Goal: Task Accomplishment & Management: Manage account settings

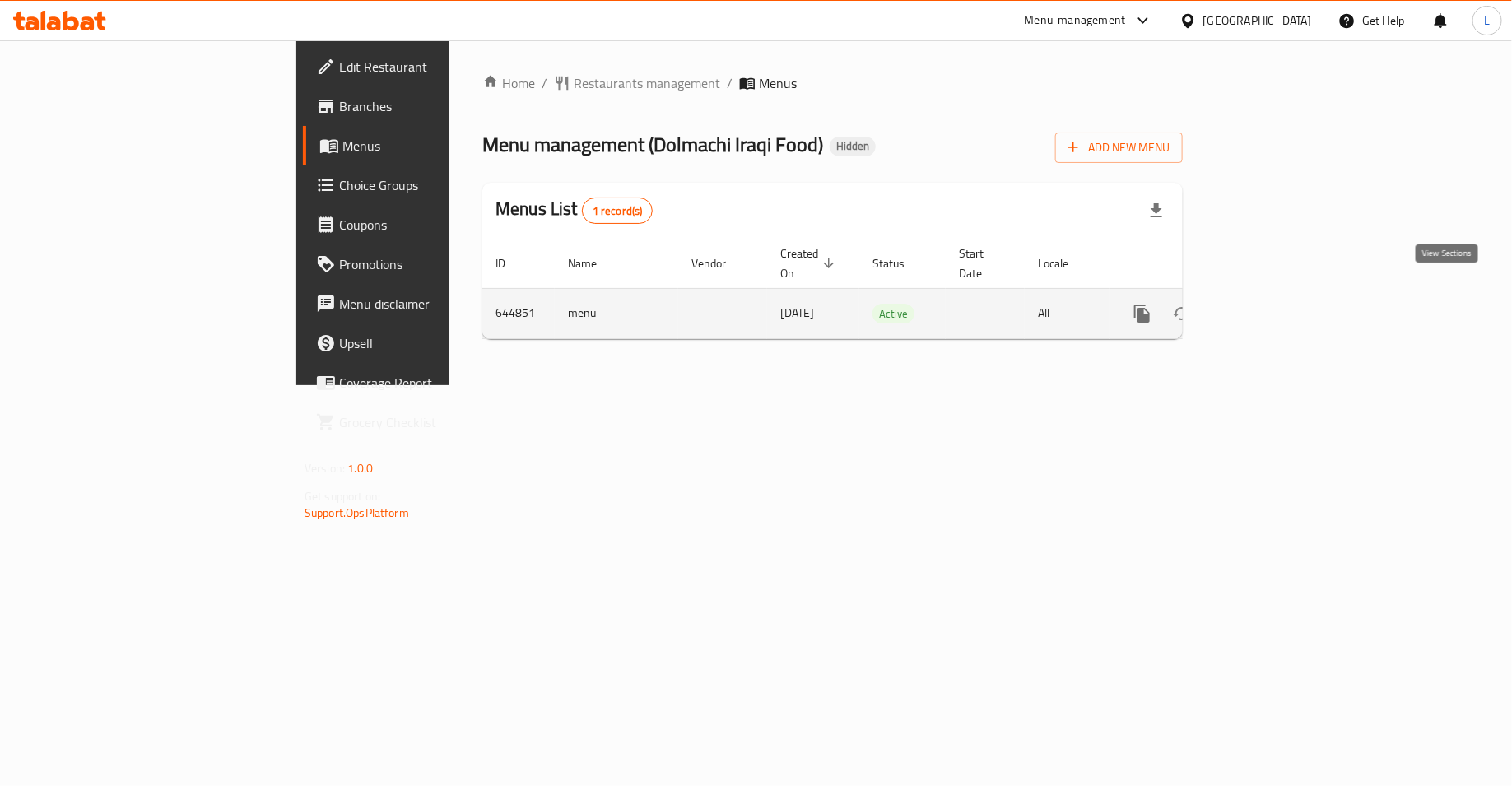
click at [1271, 304] on icon "enhanced table" at bounding box center [1261, 314] width 20 height 20
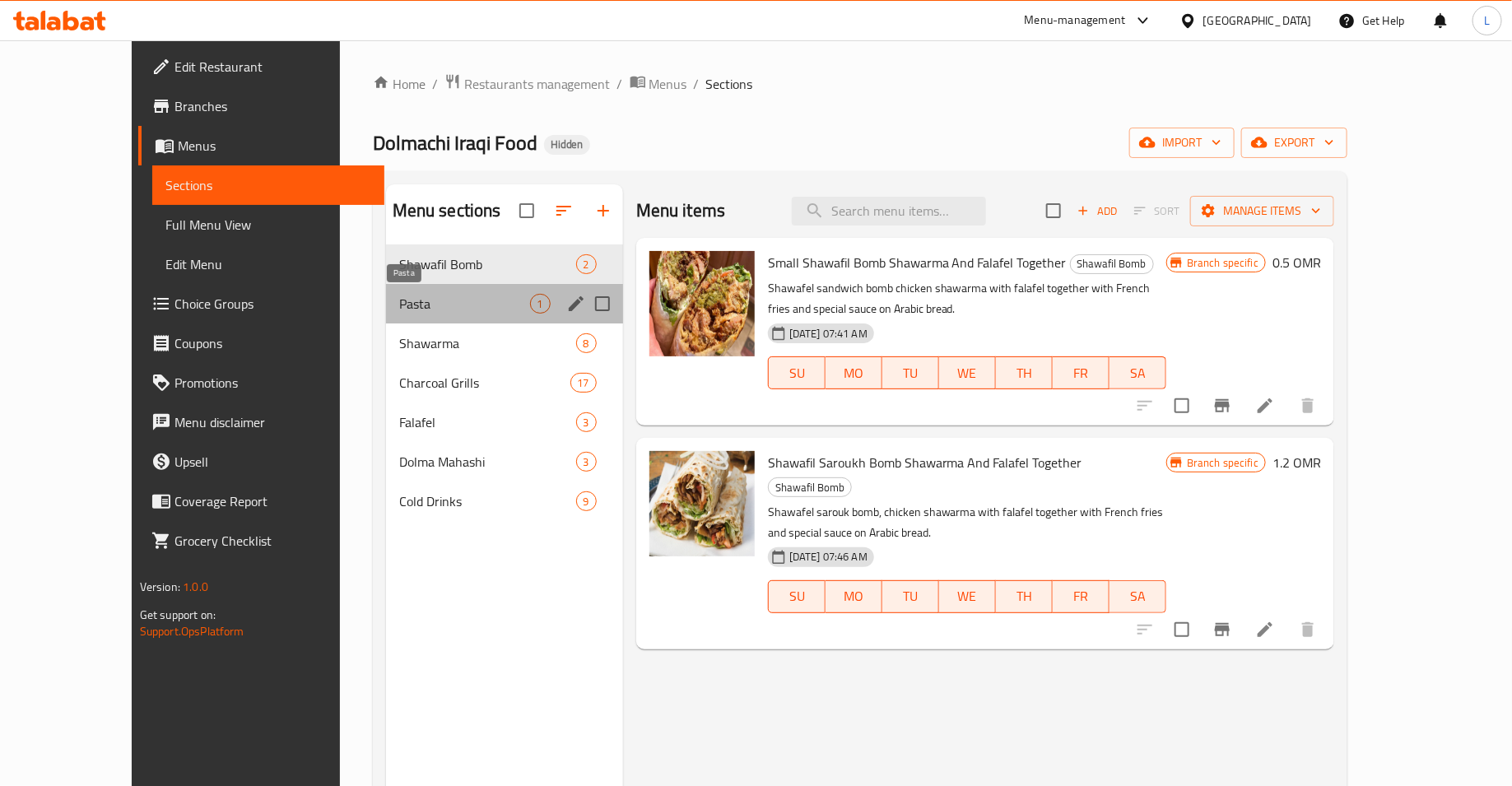
click at [399, 297] on span "Pasta" at bounding box center [464, 303] width 130 height 20
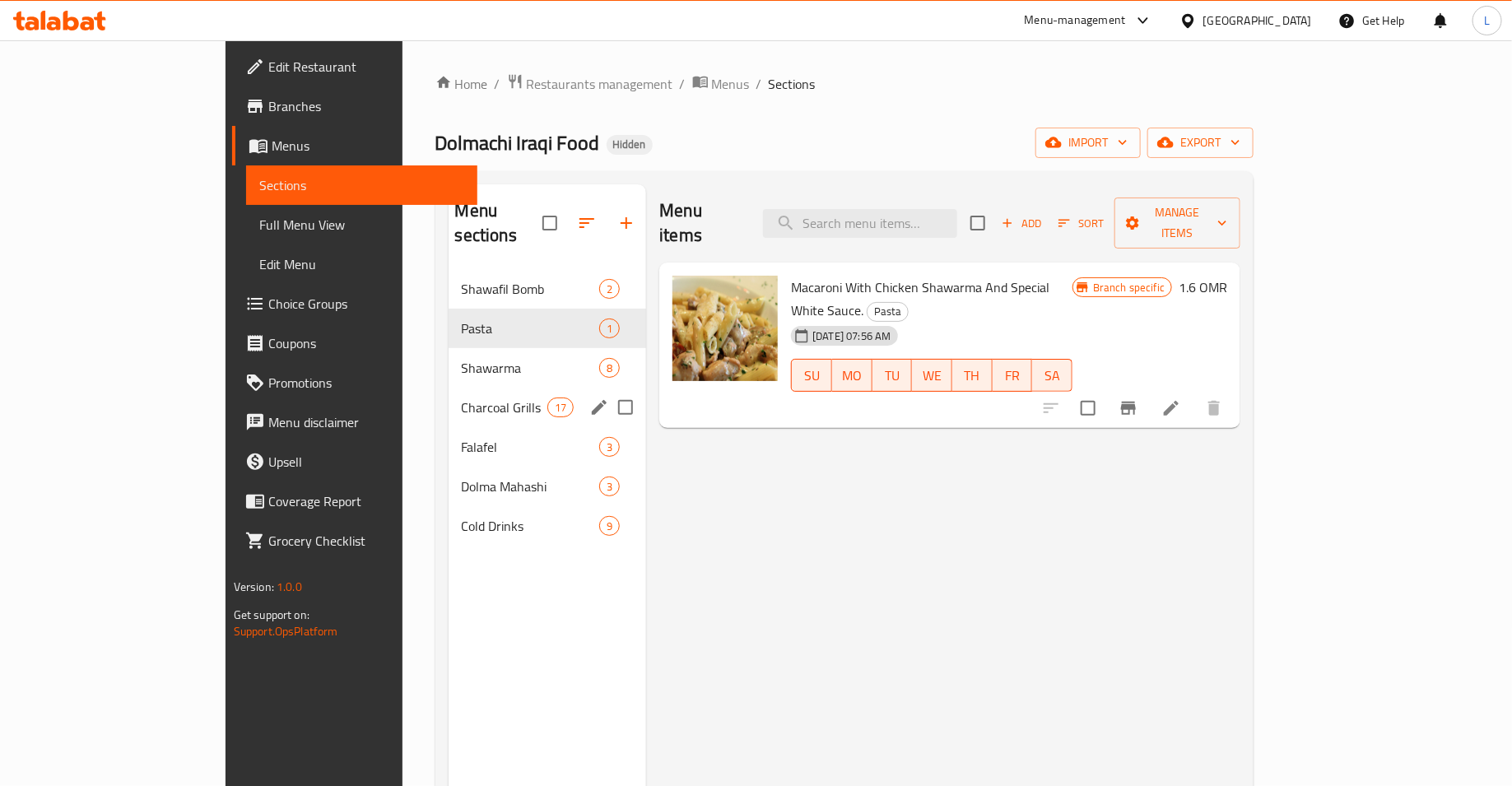
click at [448, 388] on div "Charcoal Grills 17" at bounding box center [547, 407] width 198 height 39
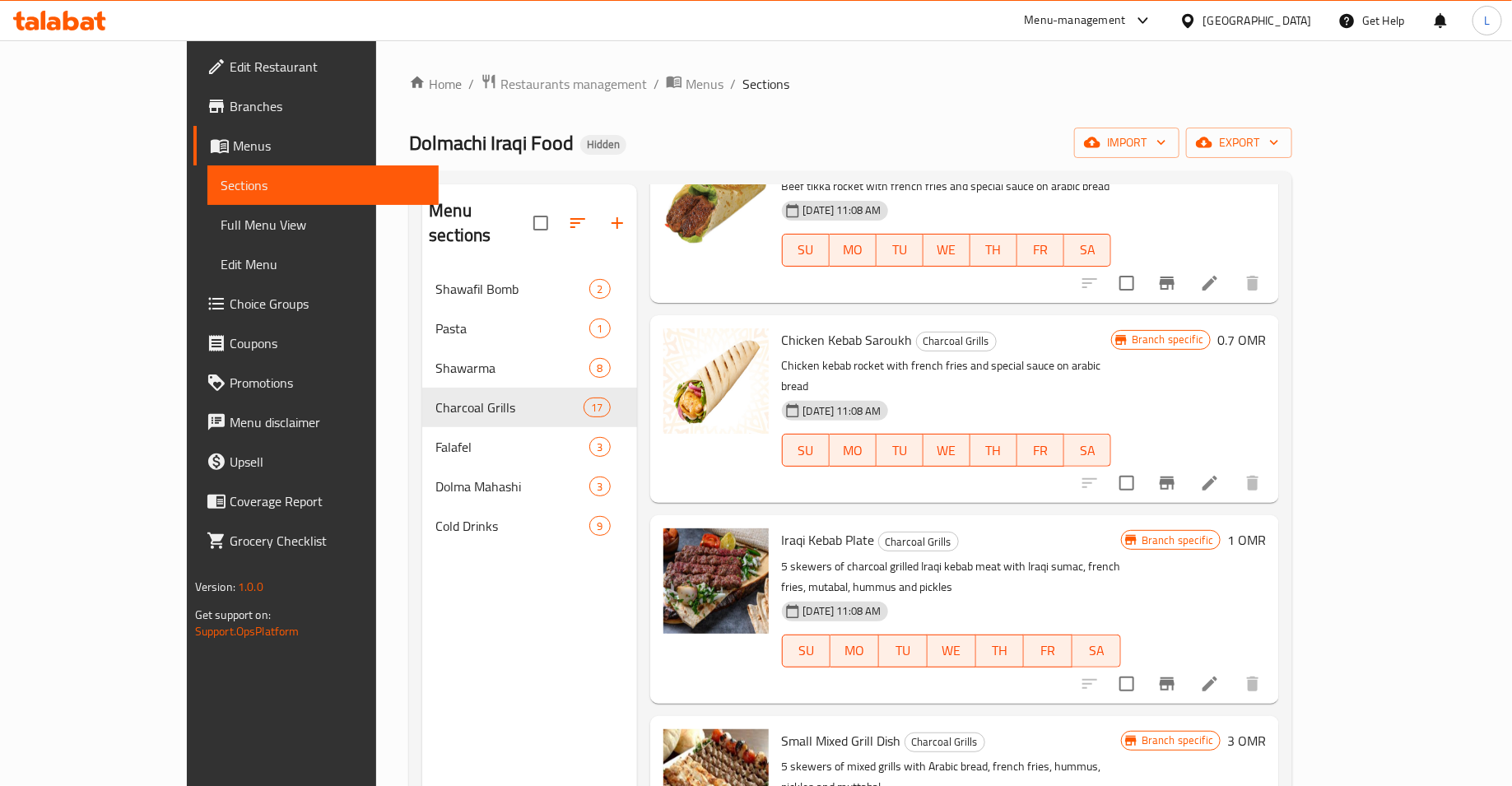
scroll to position [1075, 0]
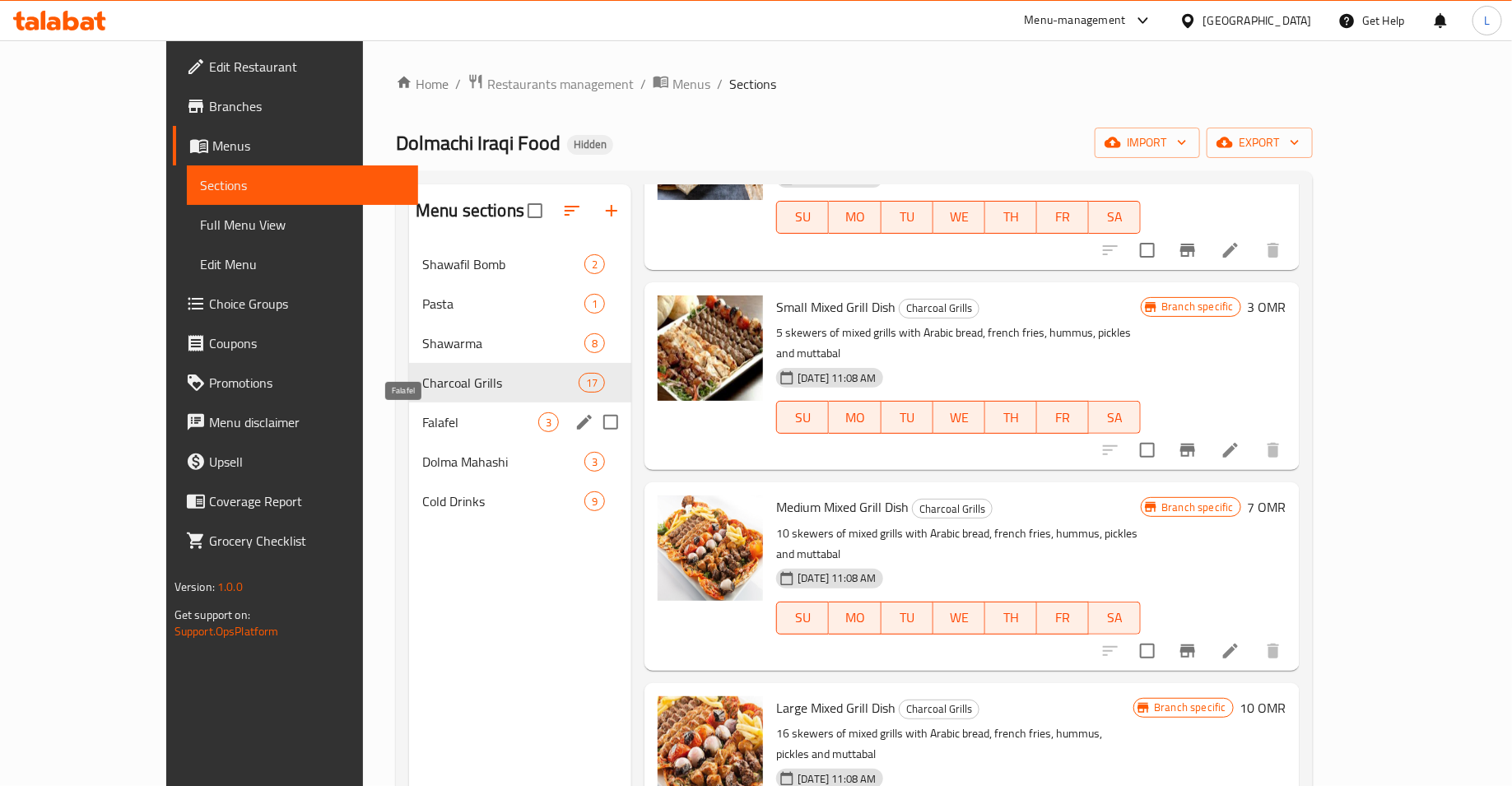
click at [422, 426] on span "Falafel" at bounding box center [480, 422] width 116 height 20
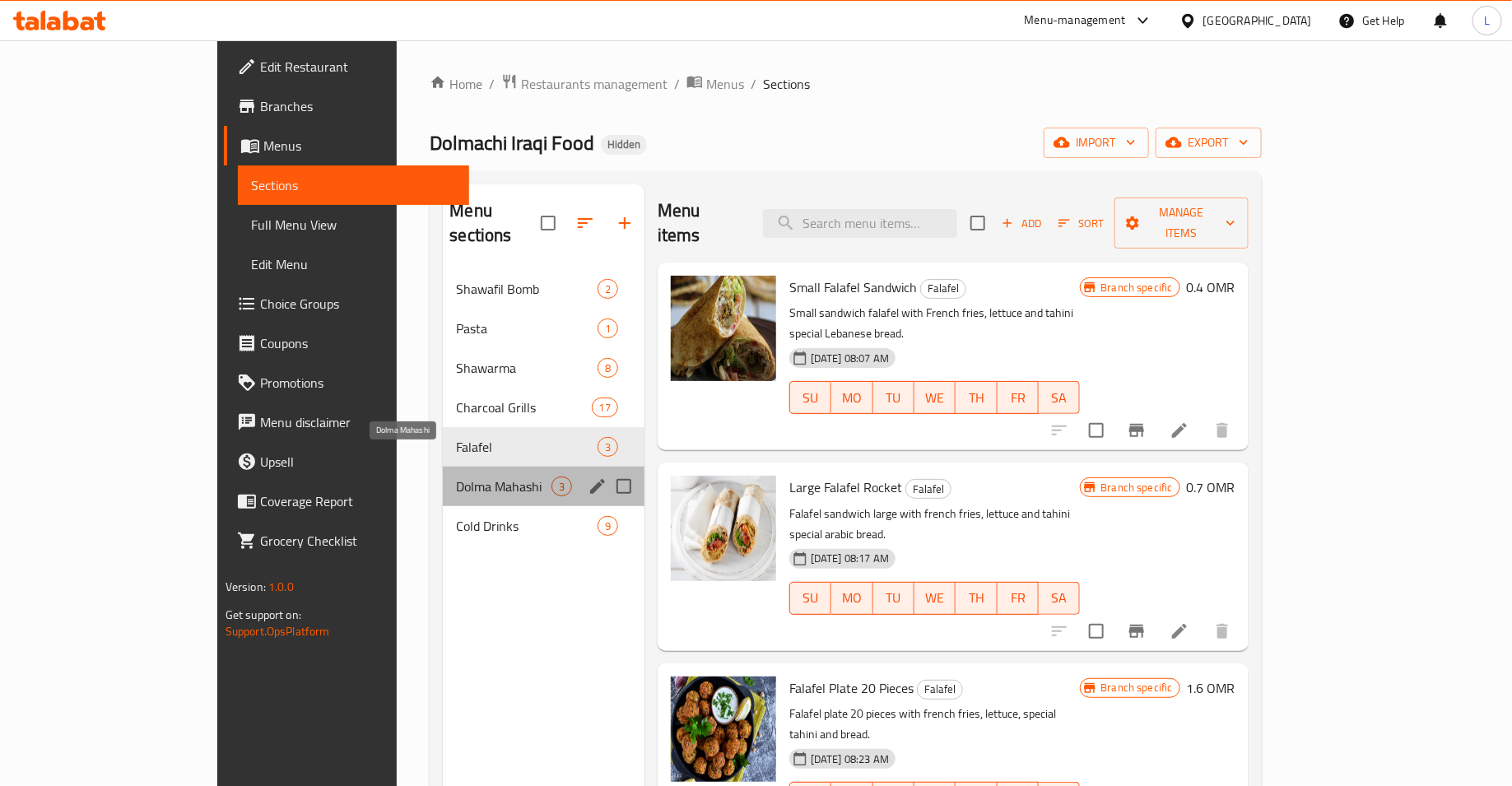
click at [456, 477] on span "Dolma Mahashi" at bounding box center [503, 487] width 94 height 20
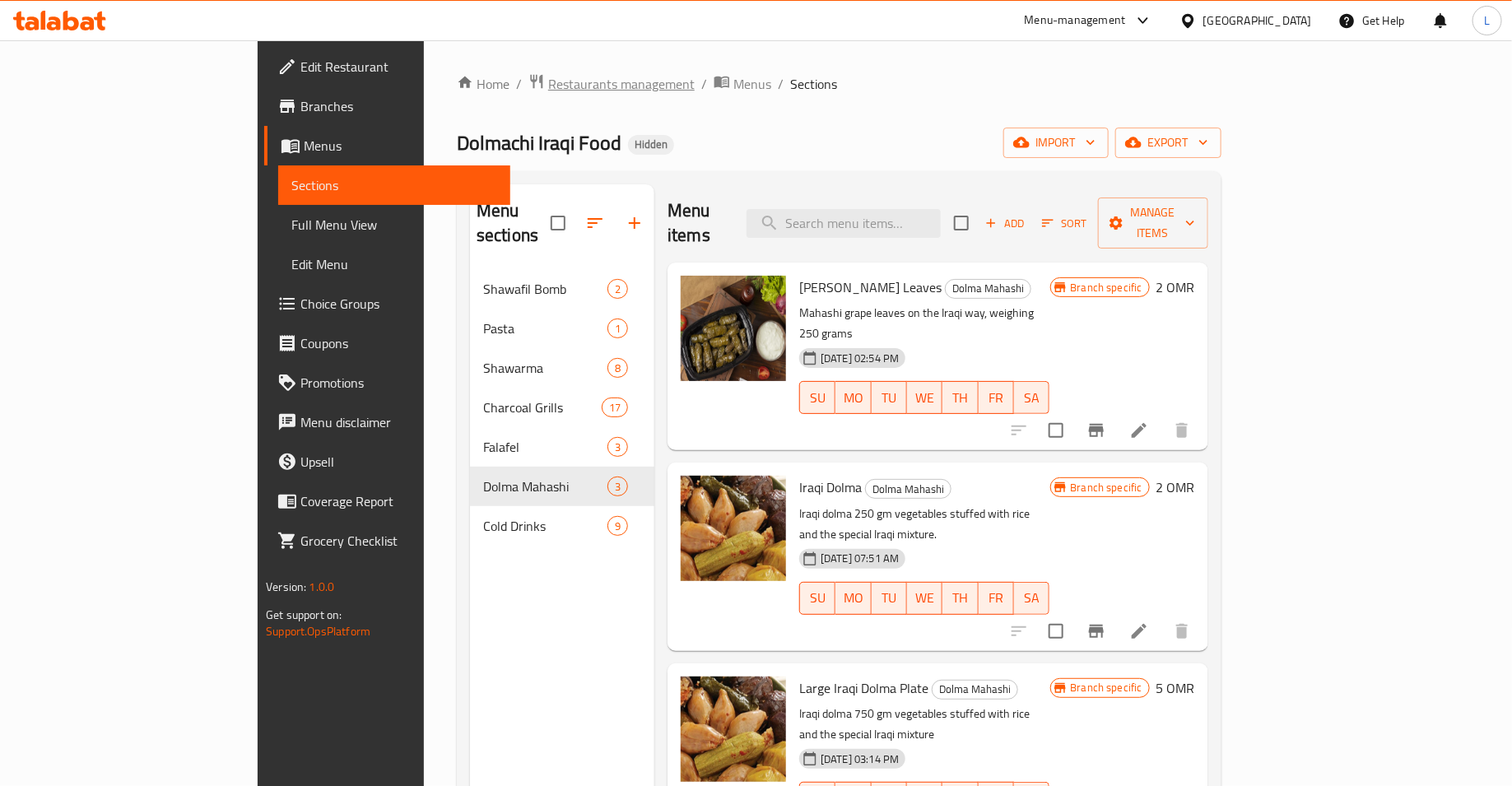
click at [548, 88] on span "Restaurants management" at bounding box center [621, 83] width 146 height 20
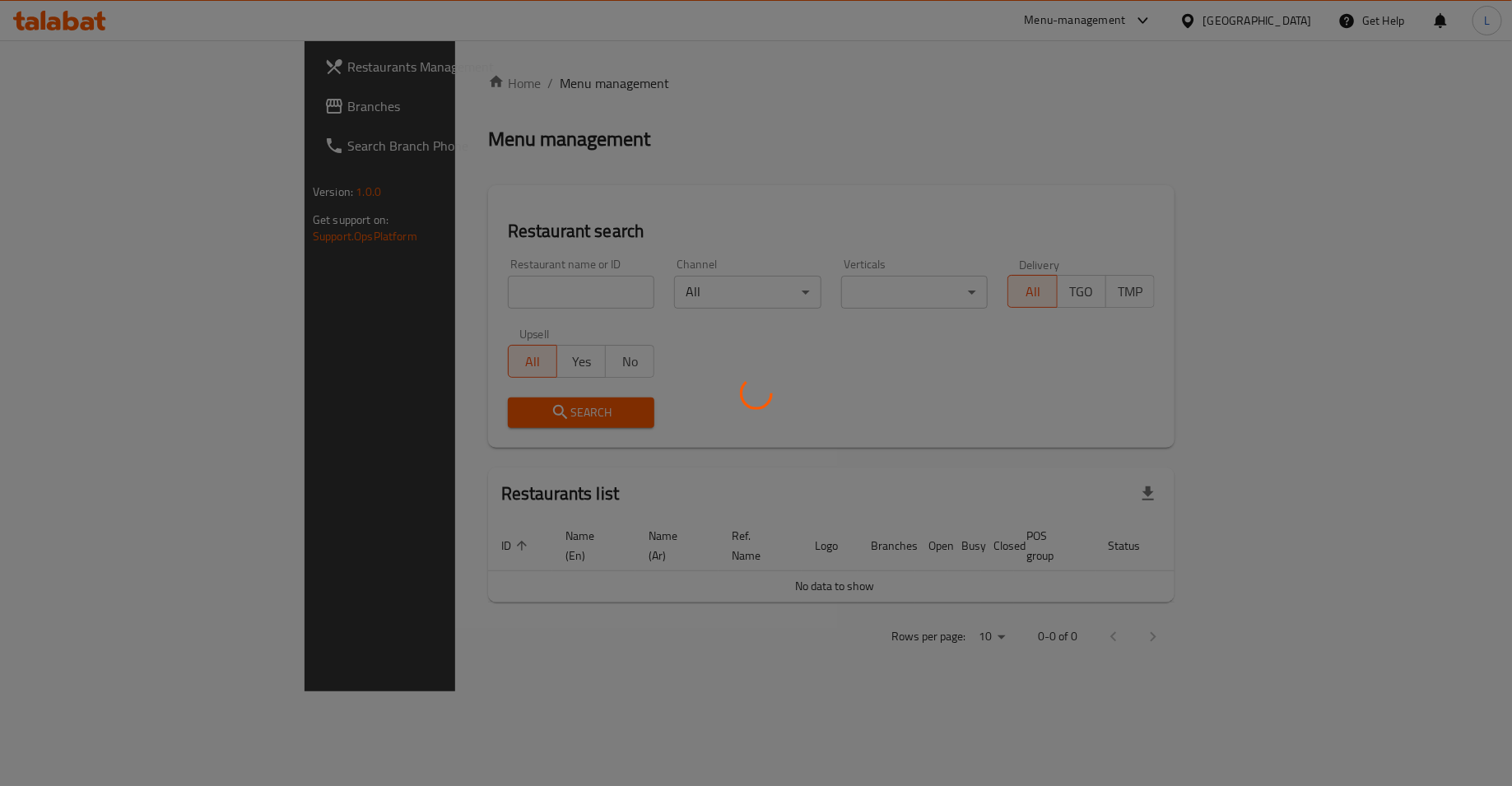
click at [414, 284] on div at bounding box center [756, 393] width 1512 height 786
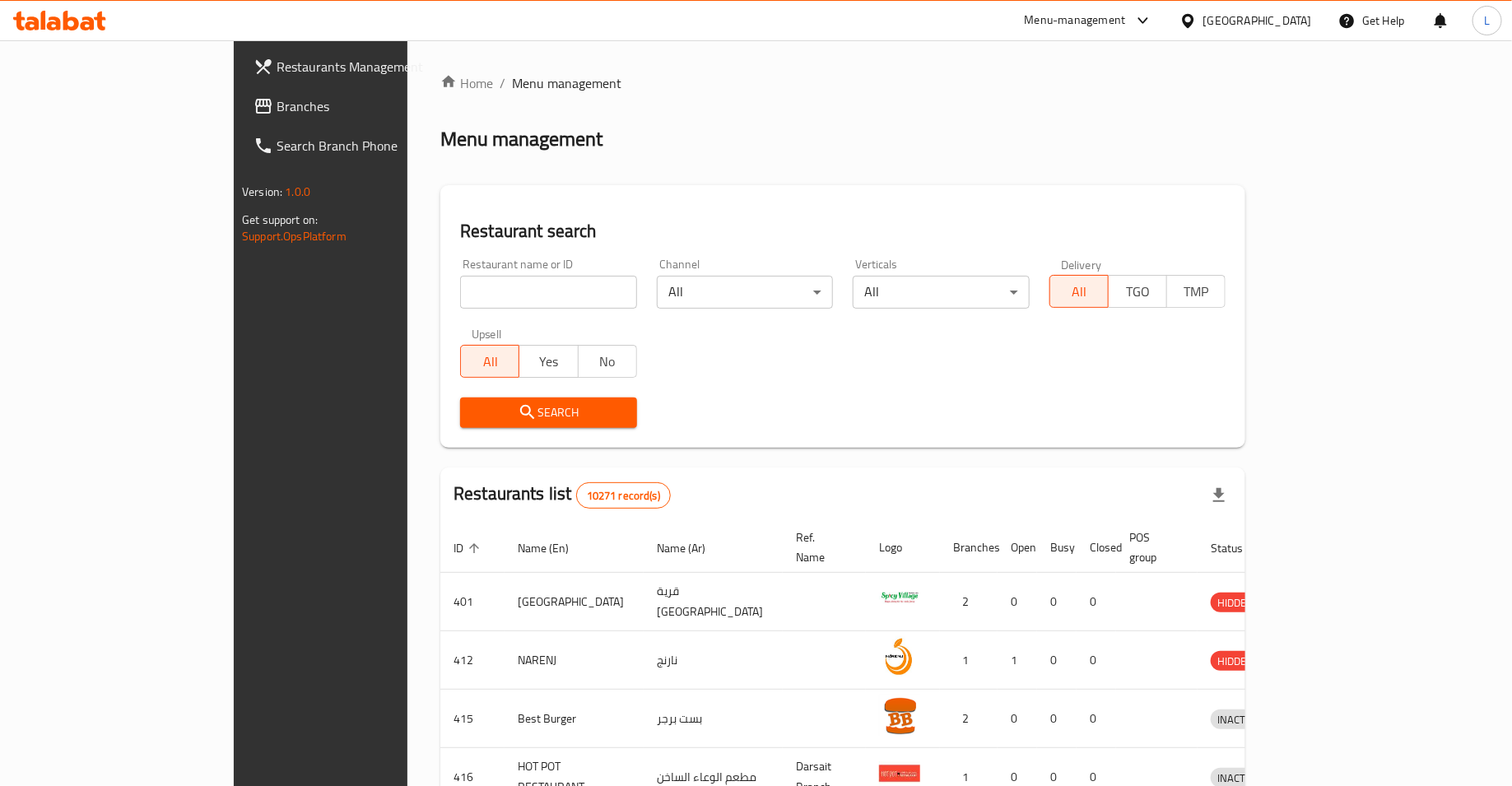
click at [406, 294] on div at bounding box center [756, 393] width 1512 height 786
click at [460, 294] on input "search" at bounding box center [548, 292] width 177 height 33
click button "Search" at bounding box center [548, 412] width 177 height 30
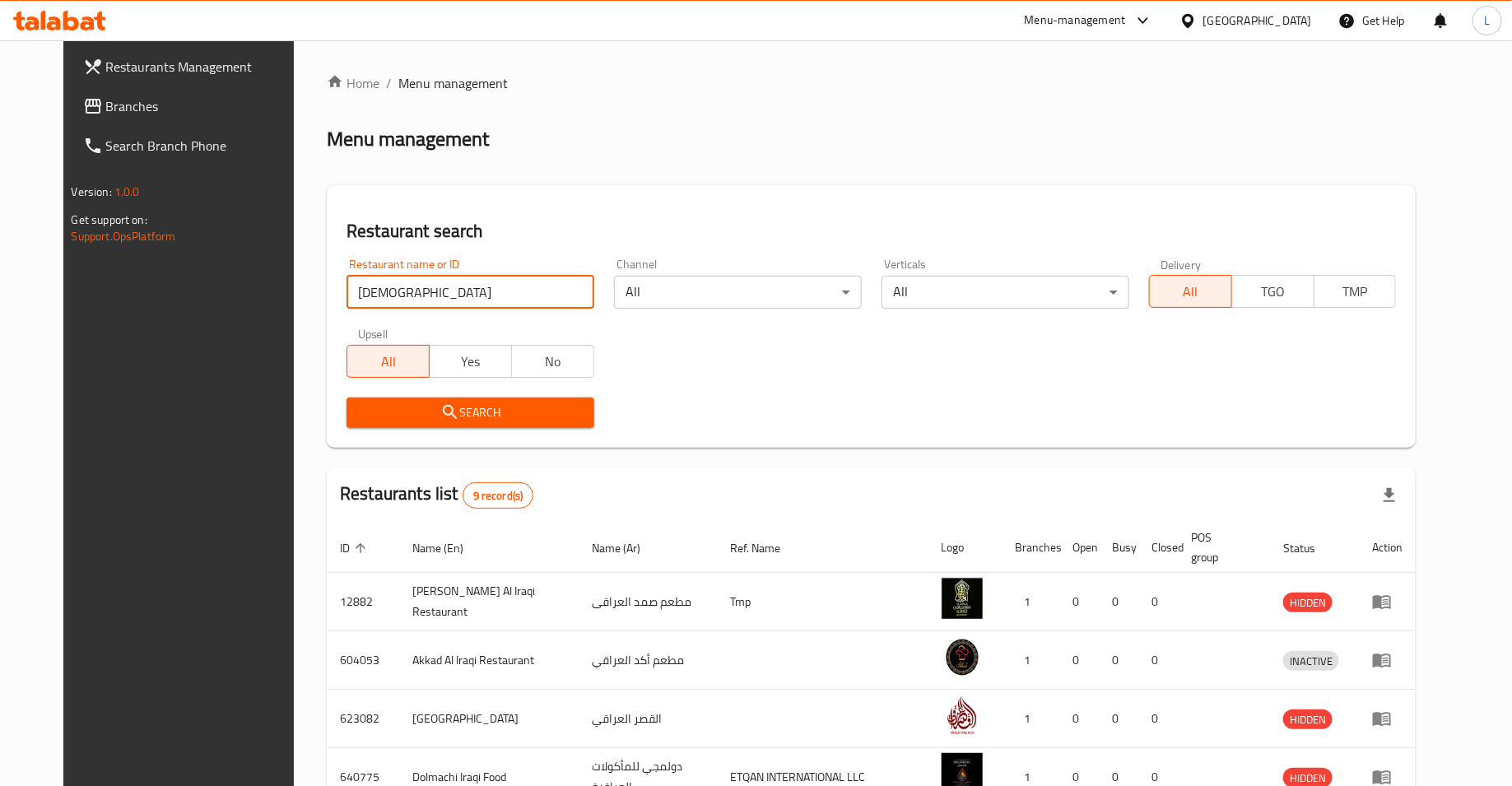
click at [391, 288] on input "[DEMOGRAPHIC_DATA]" at bounding box center [470, 292] width 247 height 33
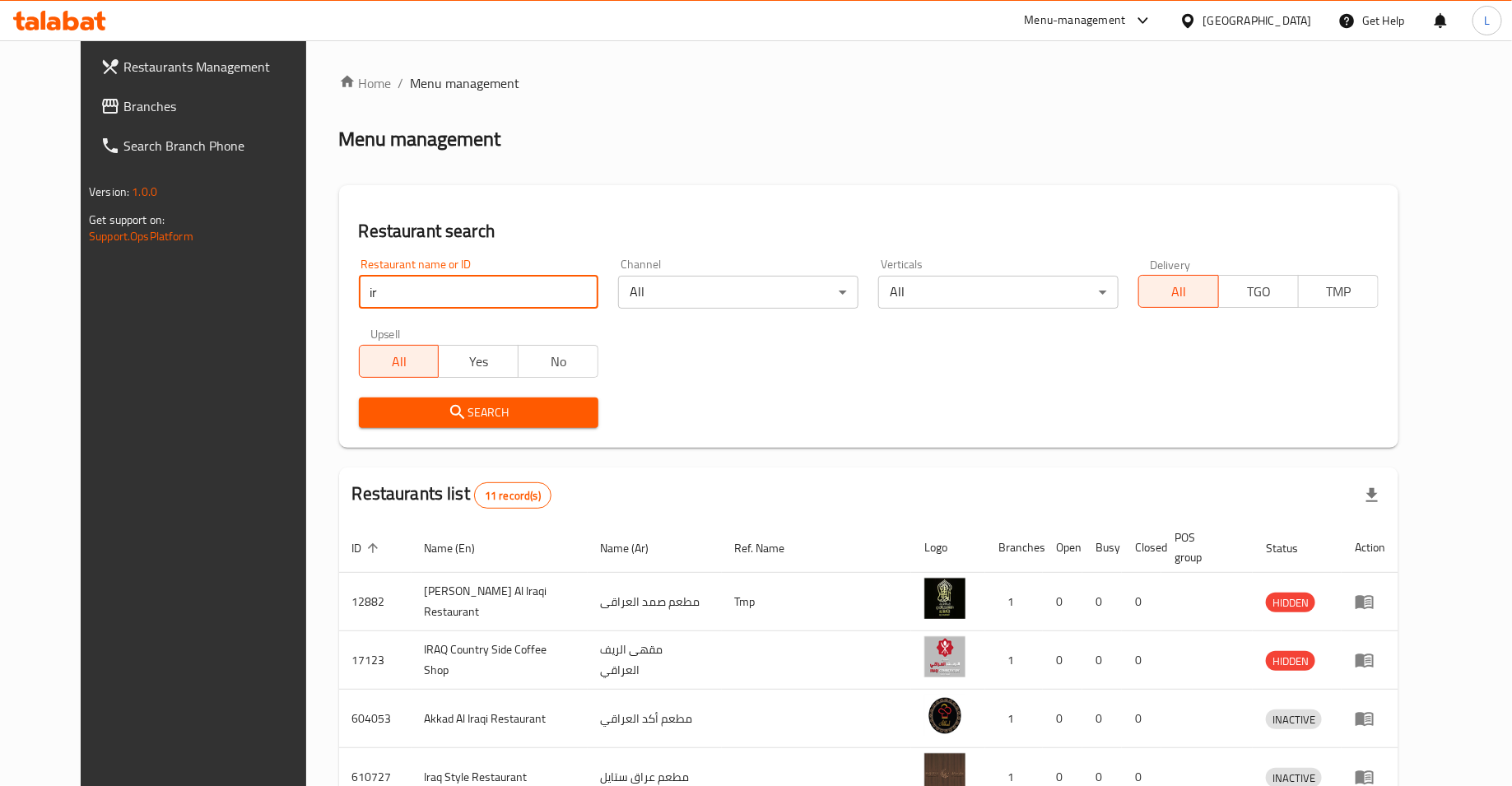
type input "i"
click button "Search" at bounding box center [479, 412] width 240 height 30
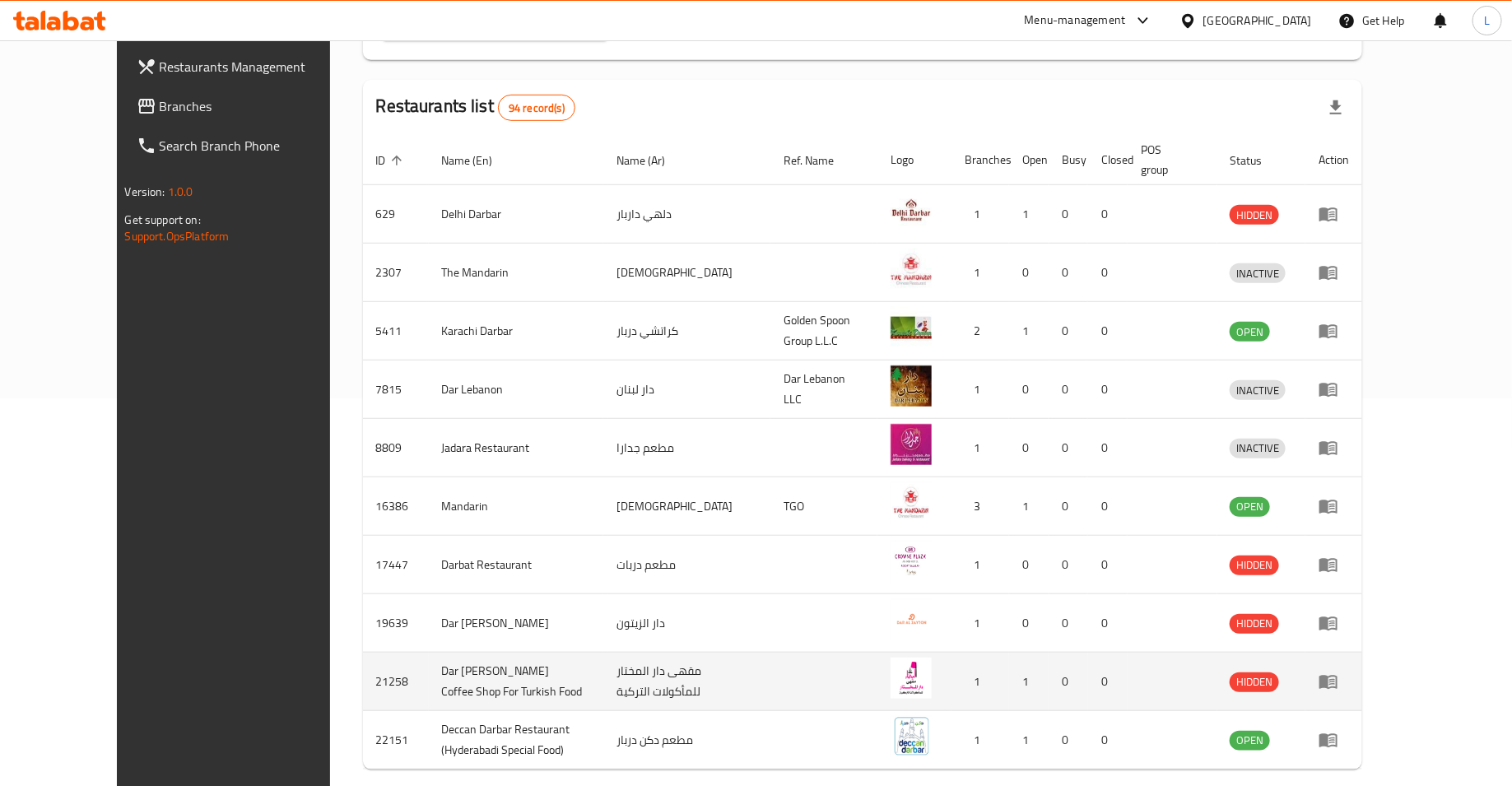
scroll to position [452, 0]
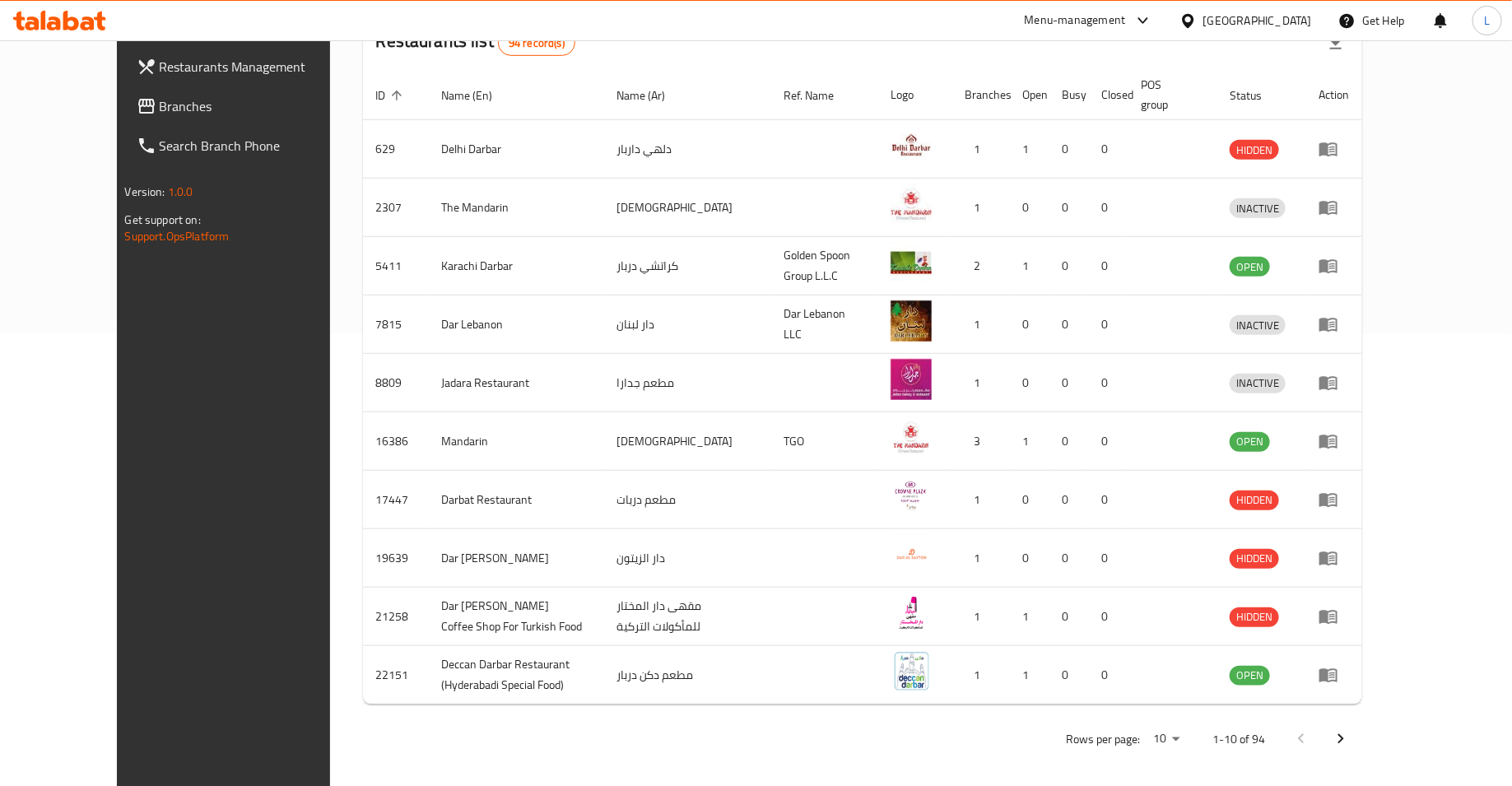
click at [1351, 729] on icon "Next page" at bounding box center [1340, 739] width 20 height 20
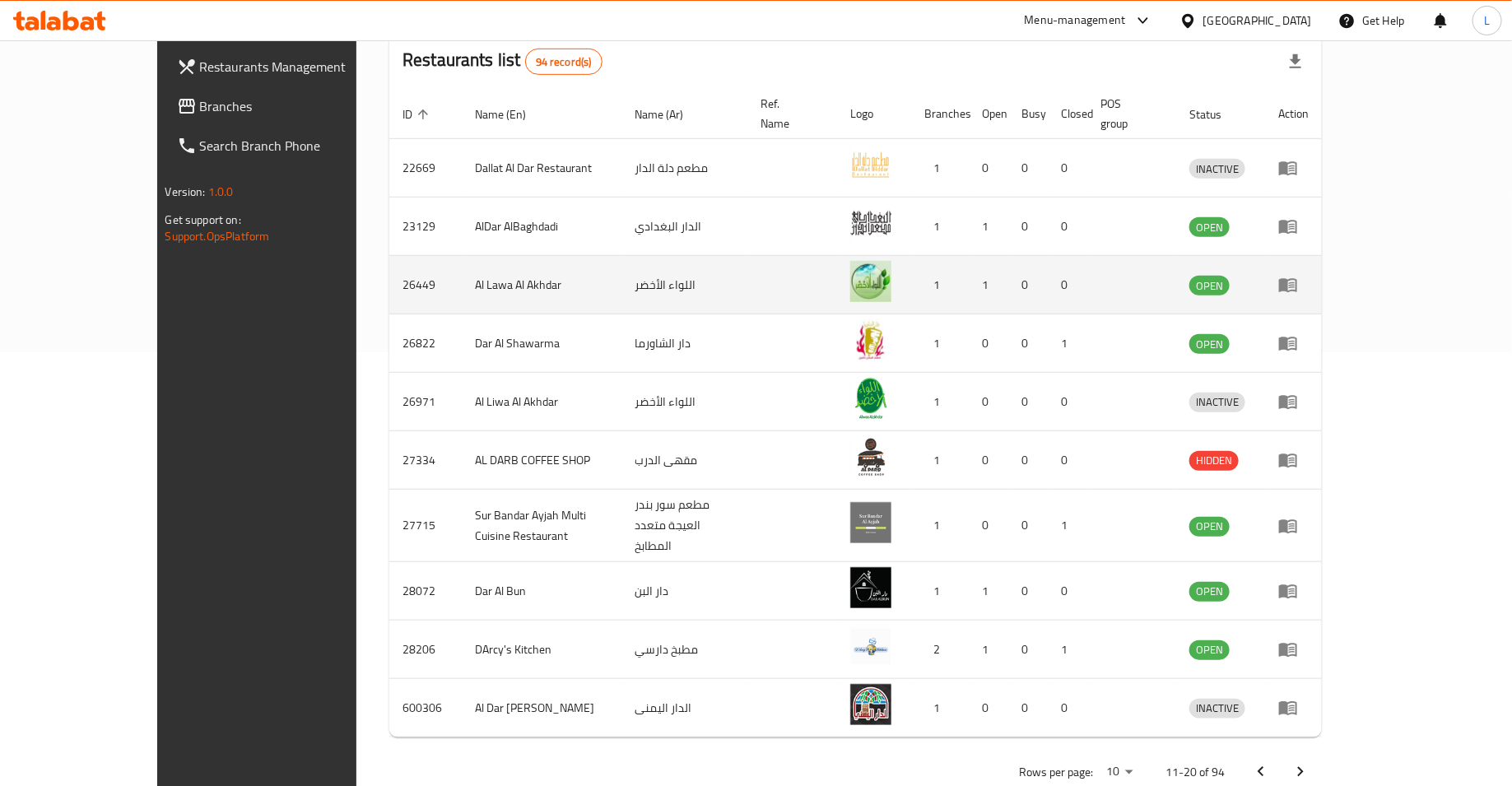
scroll to position [0, 0]
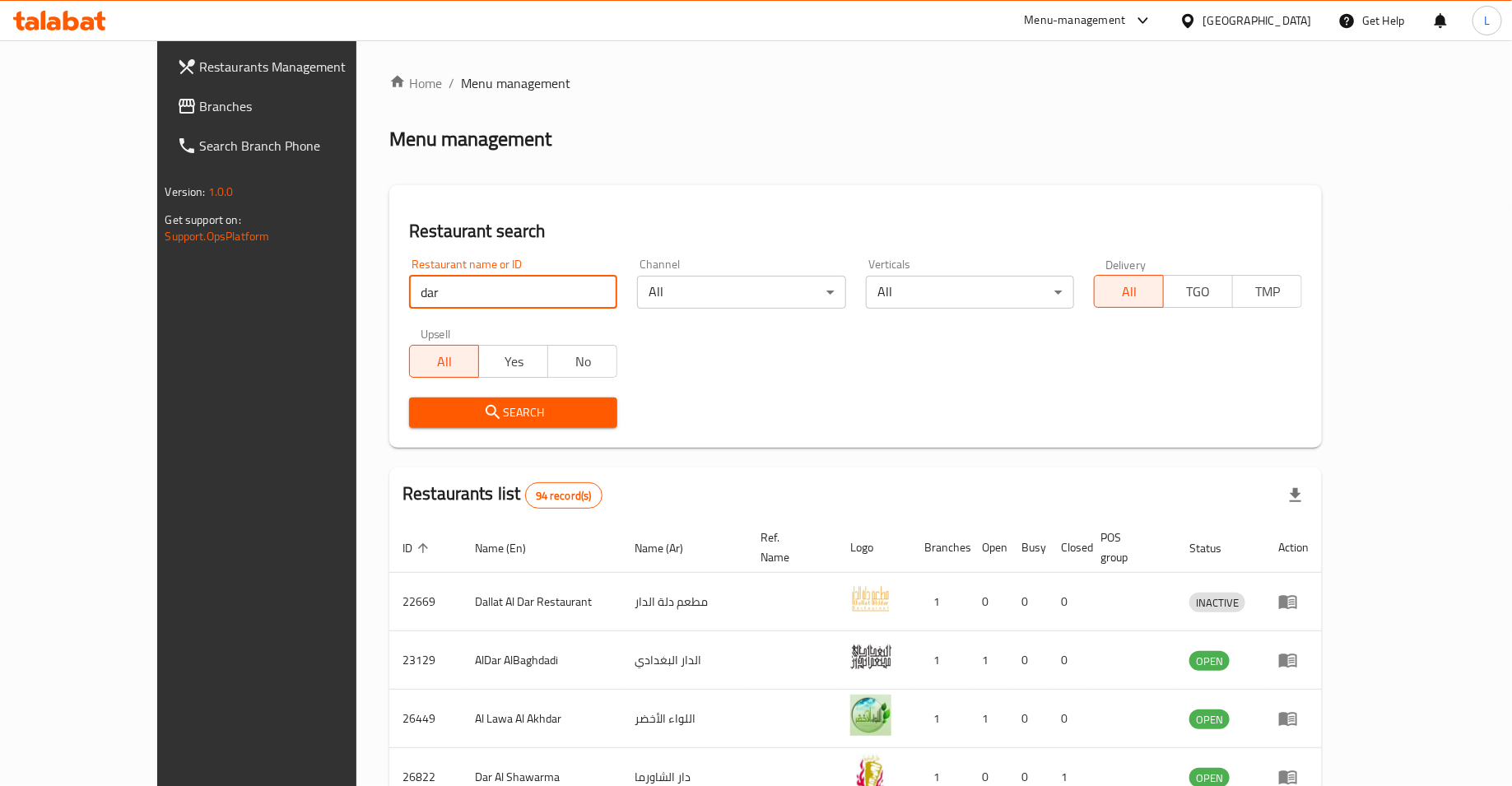
click at [409, 298] on input "dar" at bounding box center [513, 292] width 208 height 33
click button "Search" at bounding box center [513, 412] width 208 height 30
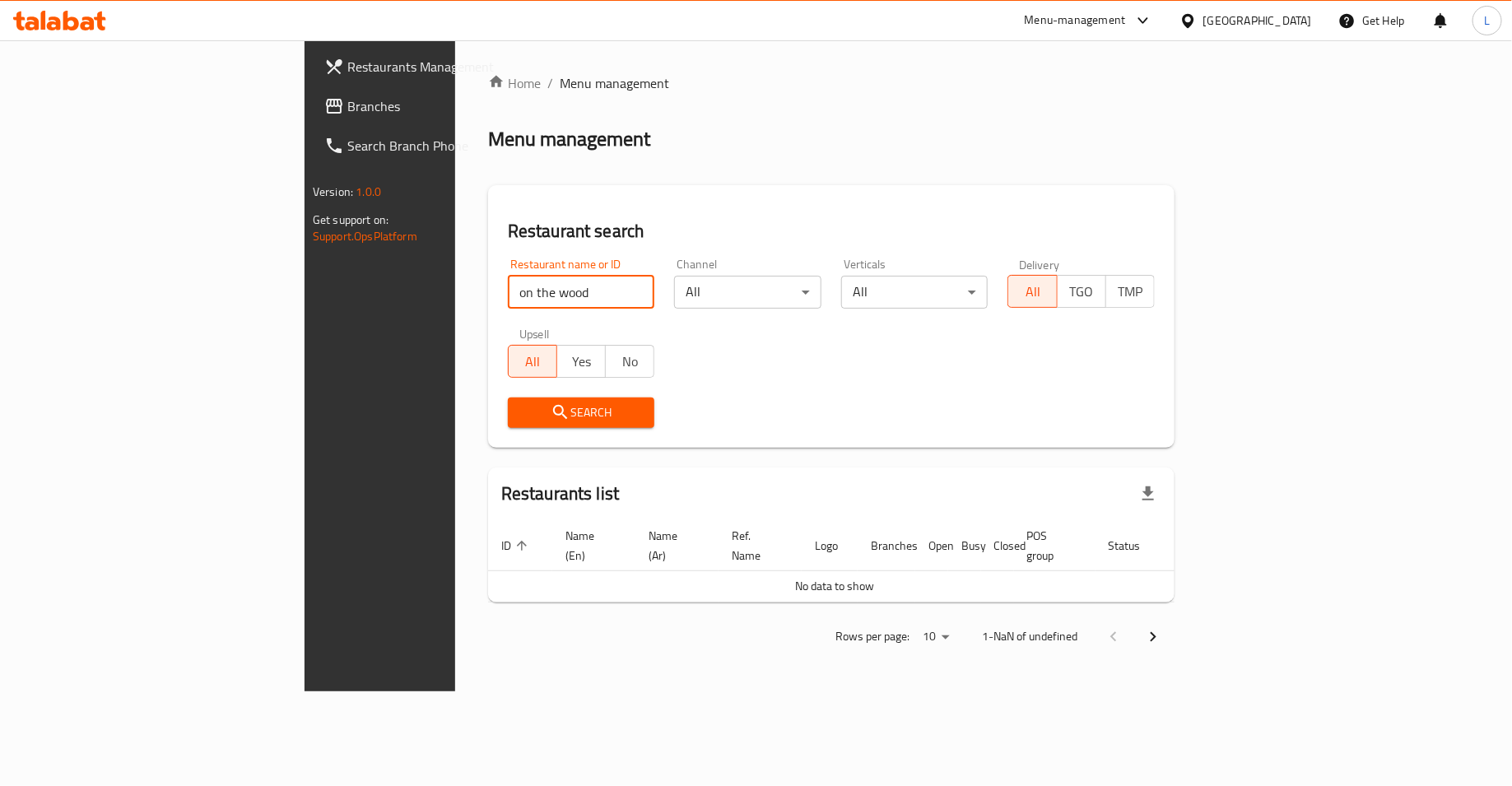
click at [508, 302] on input "on the wood" at bounding box center [582, 292] width 147 height 33
click at [508, 295] on input "on the wood" at bounding box center [582, 292] width 147 height 33
click button "Search" at bounding box center [582, 412] width 147 height 30
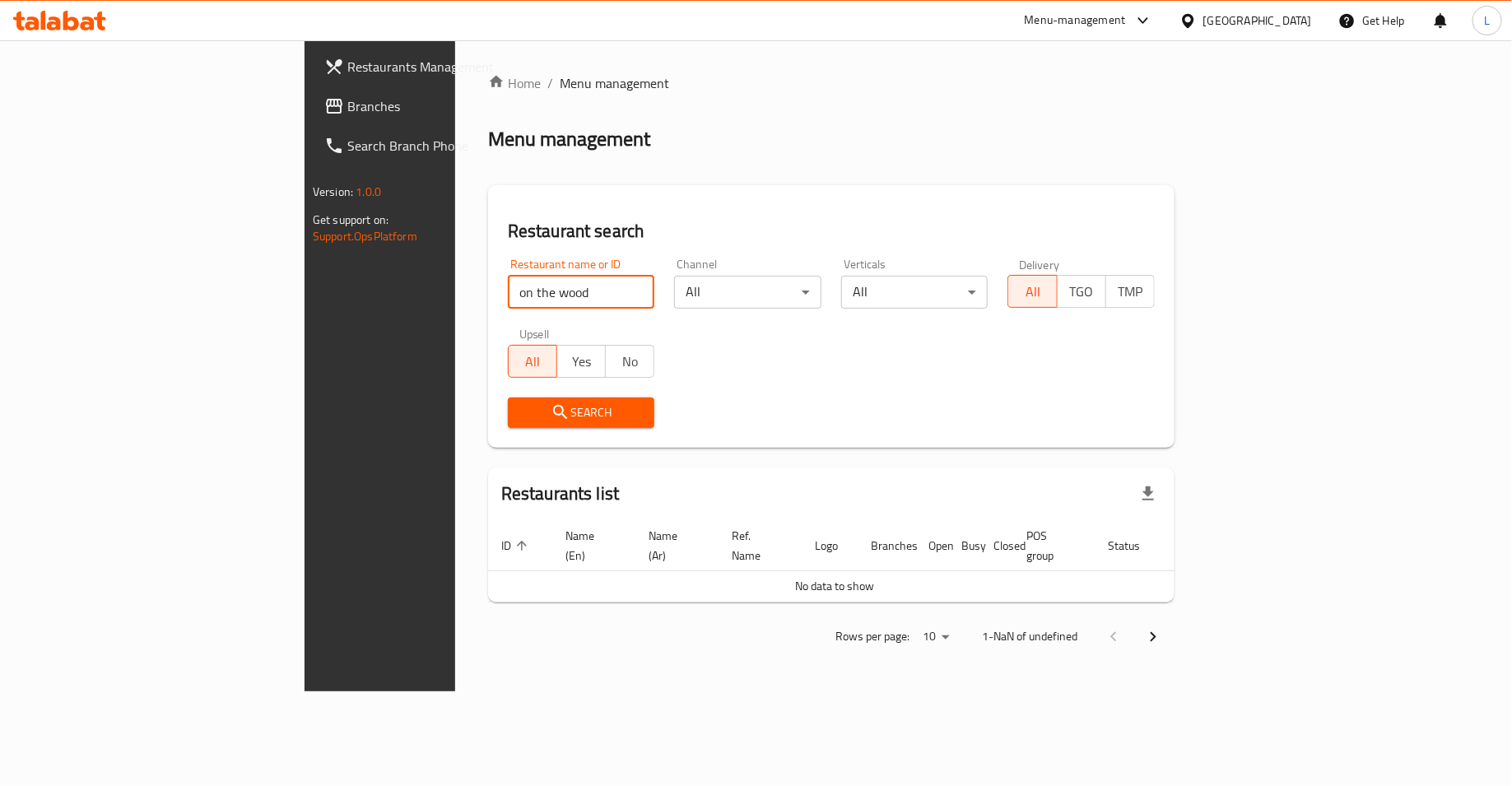
click at [508, 294] on input "on the wood" at bounding box center [582, 292] width 147 height 33
type input "wood"
click button "Search" at bounding box center [582, 412] width 147 height 30
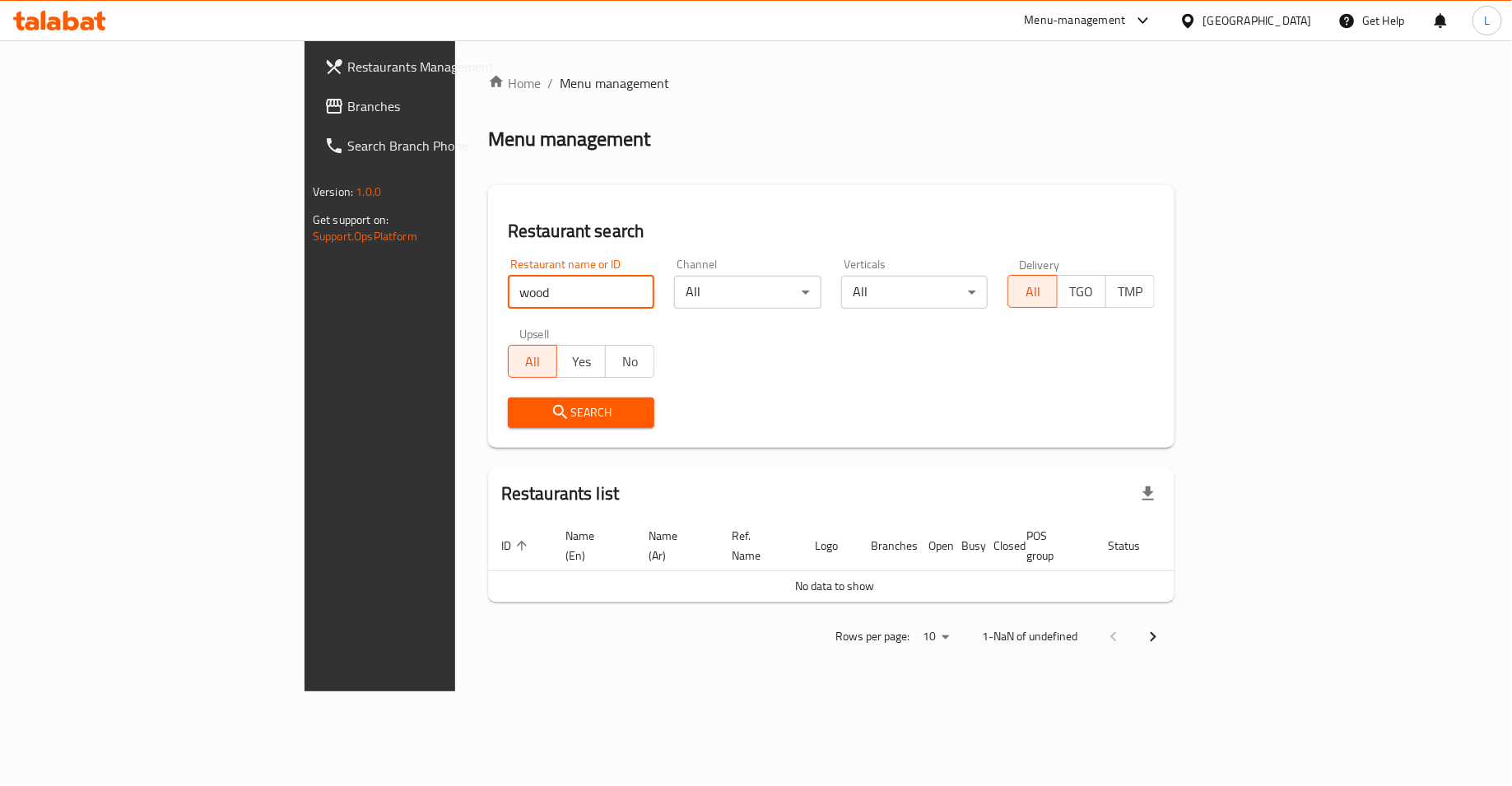
click at [508, 293] on input "wood" at bounding box center [582, 292] width 147 height 33
type input "dar al bagh"
click button "Search" at bounding box center [582, 412] width 147 height 30
click at [508, 282] on input "dar al bagh" at bounding box center [582, 292] width 147 height 33
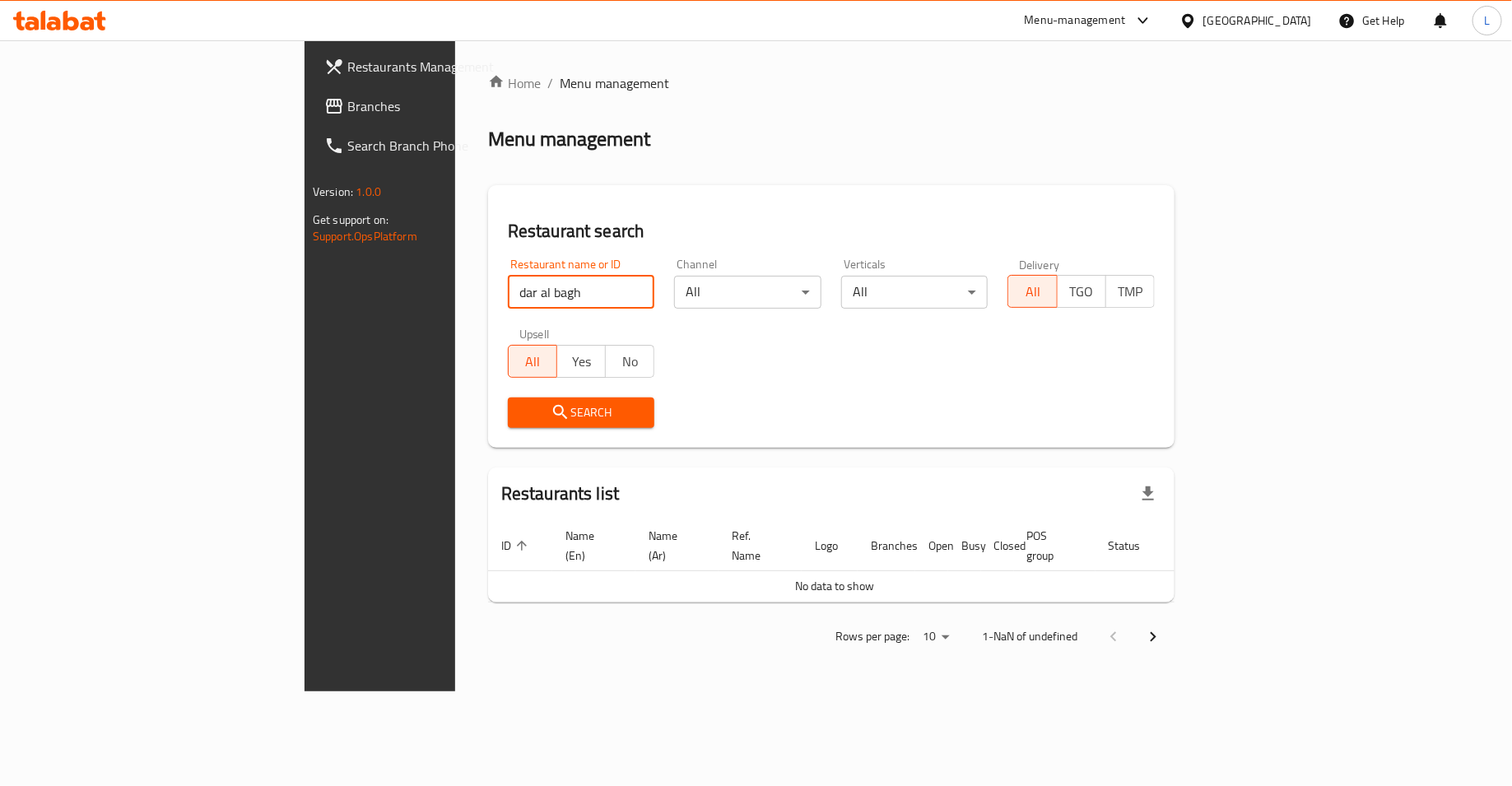
click at [508, 282] on input "dar al bagh" at bounding box center [582, 292] width 147 height 33
type input "dar"
click button "Search" at bounding box center [582, 412] width 147 height 30
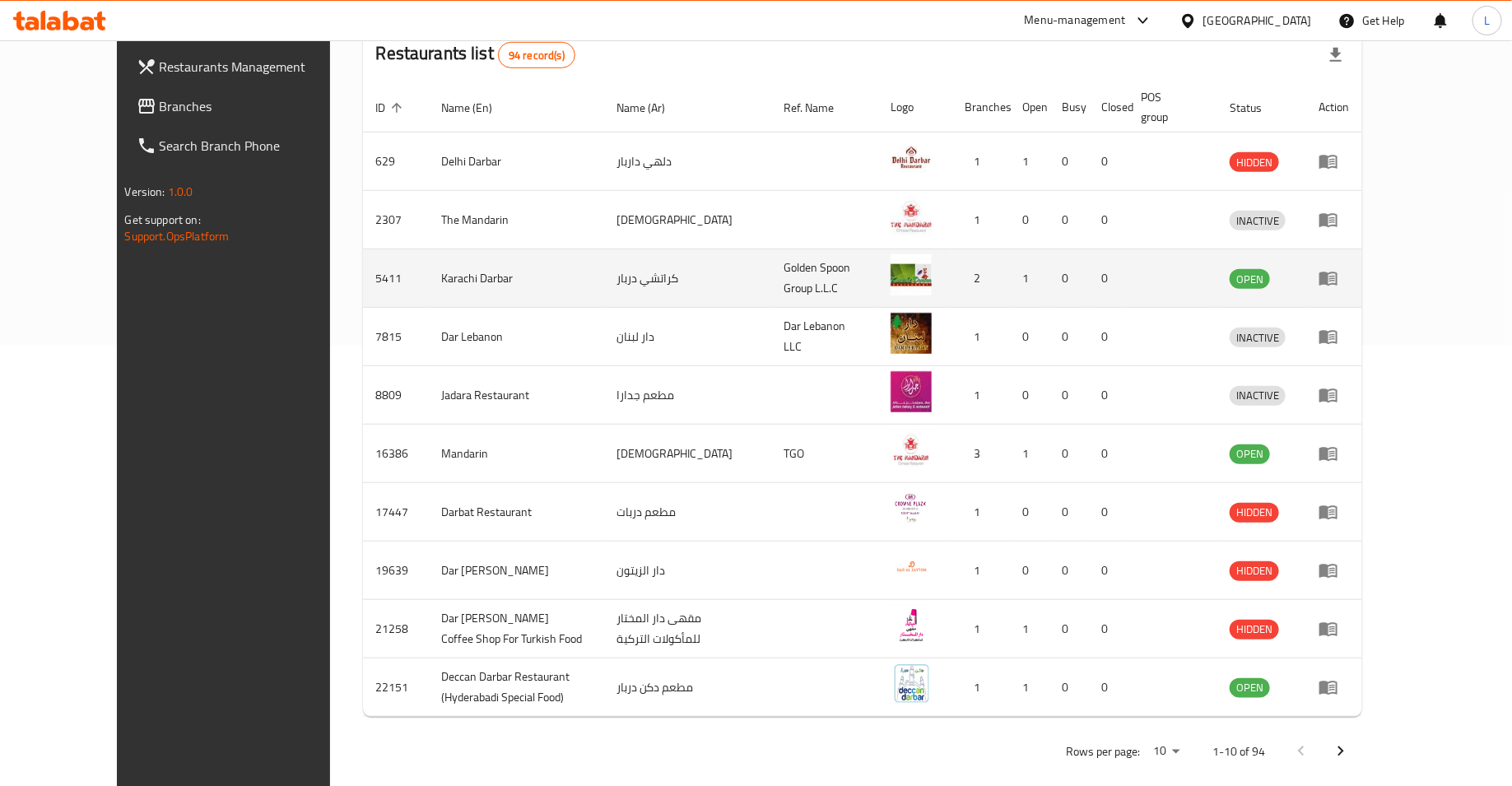
scroll to position [452, 0]
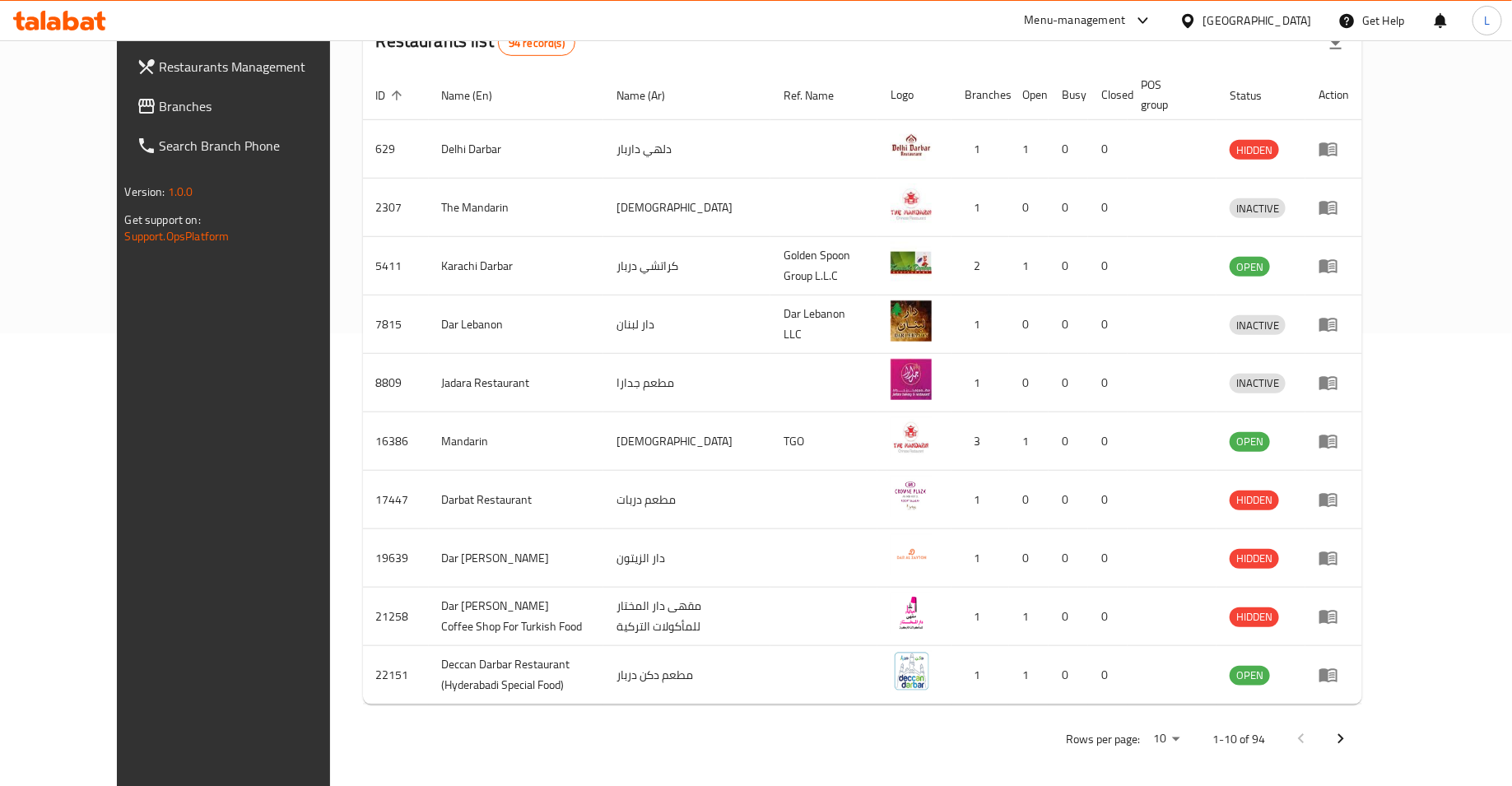
click at [1351, 729] on icon "Next page" at bounding box center [1340, 739] width 20 height 20
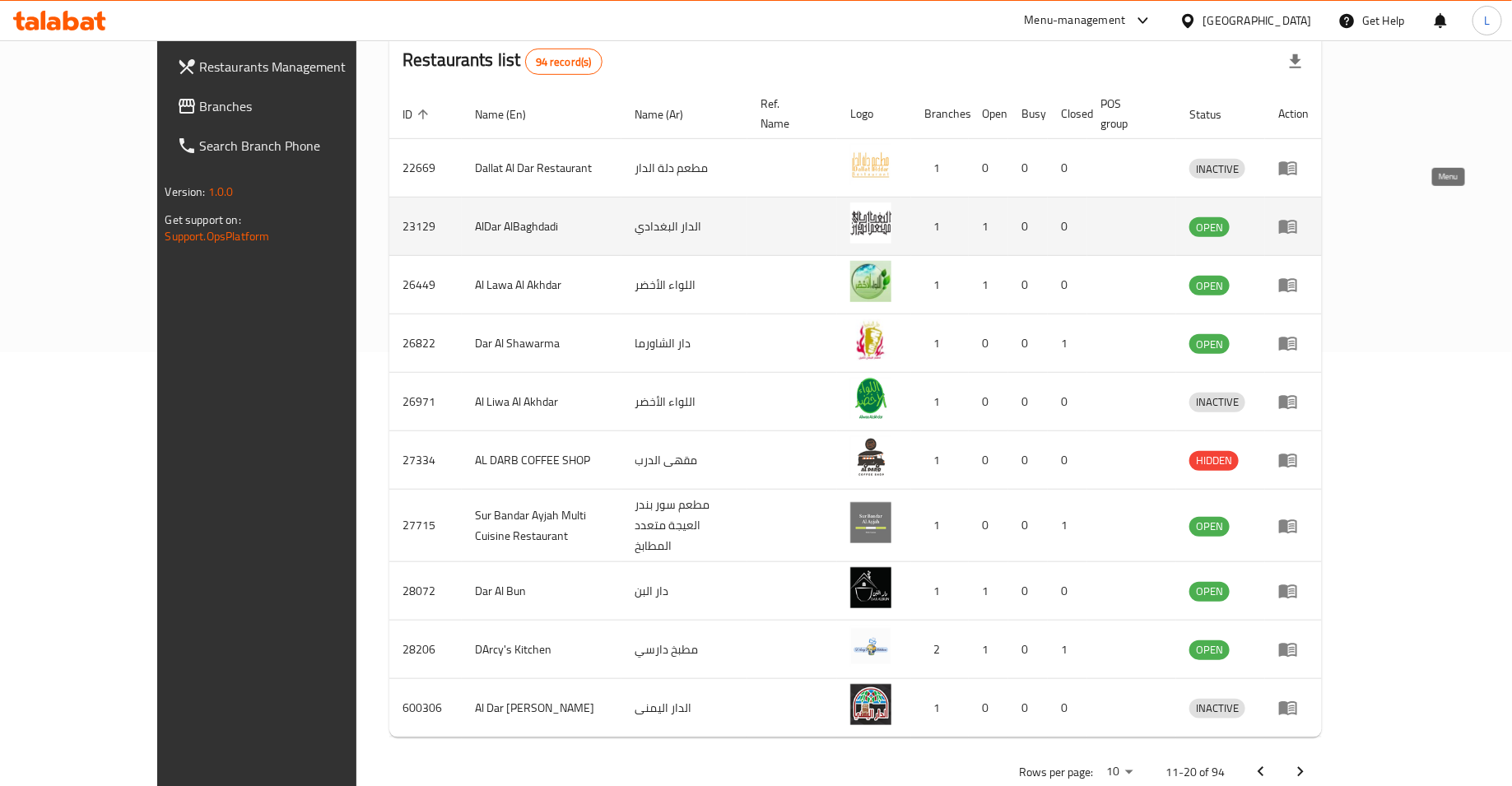
click at [1294, 224] on icon "enhanced table" at bounding box center [1292, 227] width 6 height 7
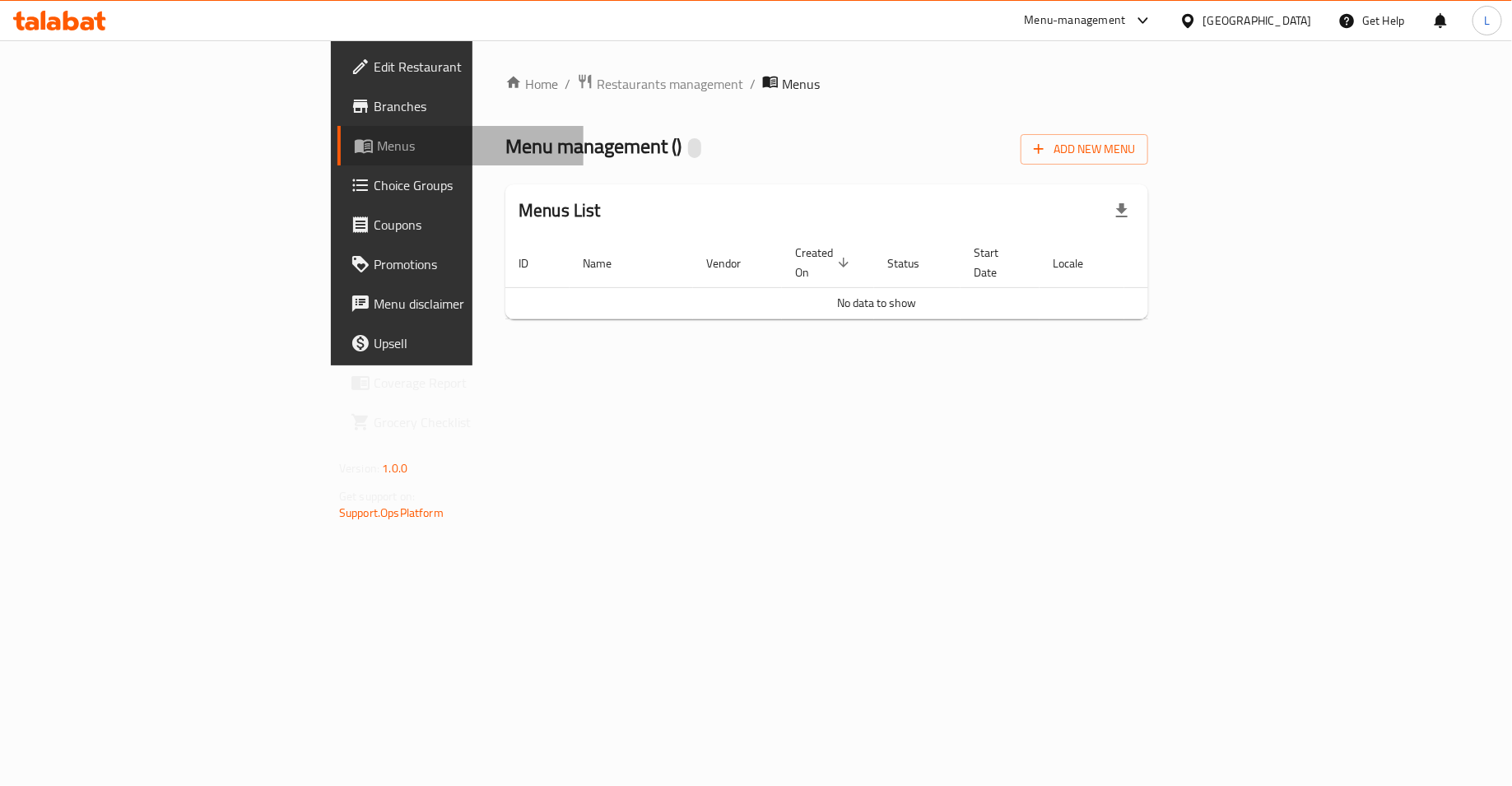
click at [377, 148] on span "Menus" at bounding box center [473, 145] width 193 height 20
click at [597, 84] on span "Restaurants management" at bounding box center [669, 83] width 146 height 20
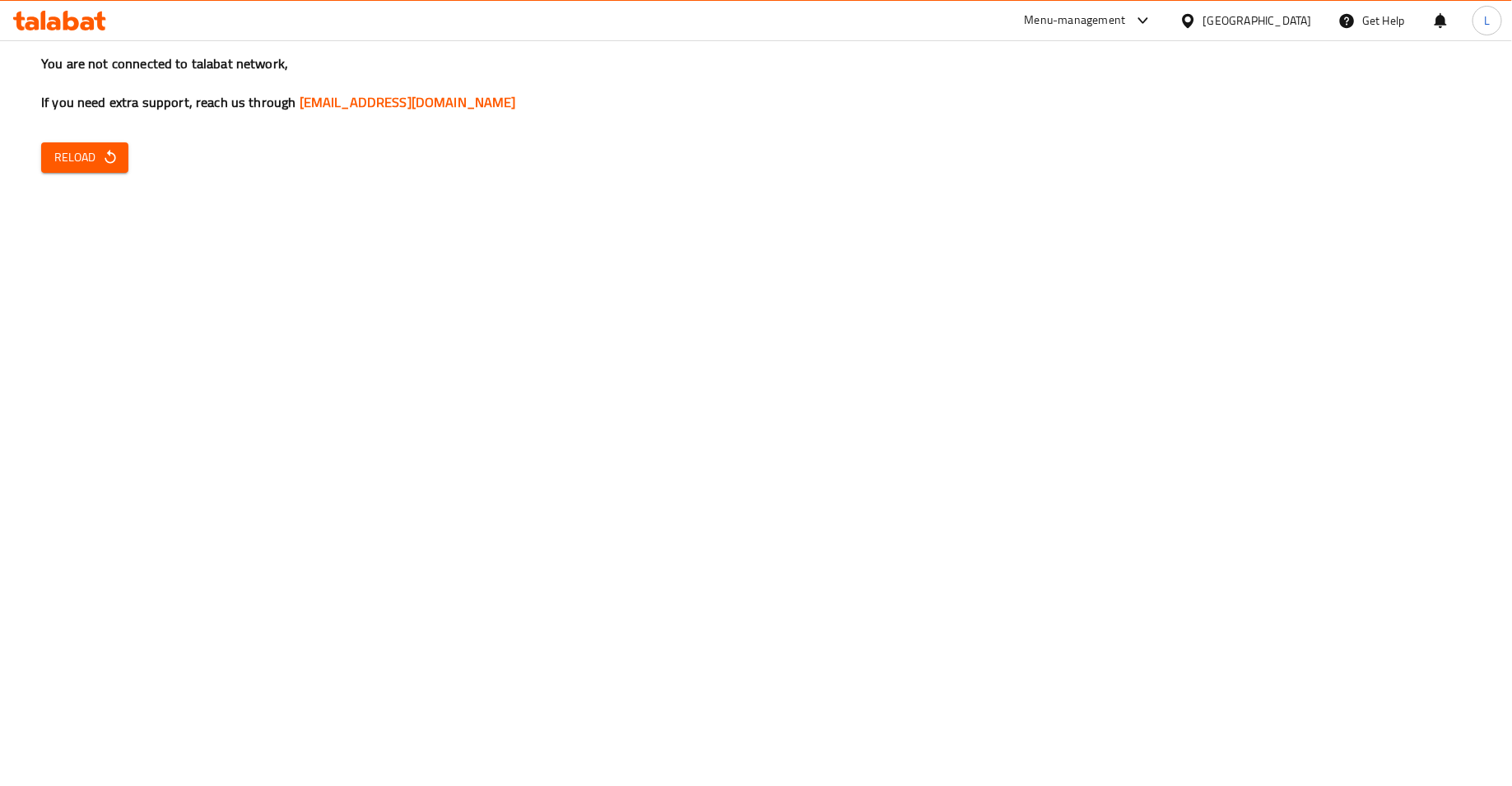
click at [100, 165] on span "Reload" at bounding box center [84, 157] width 61 height 21
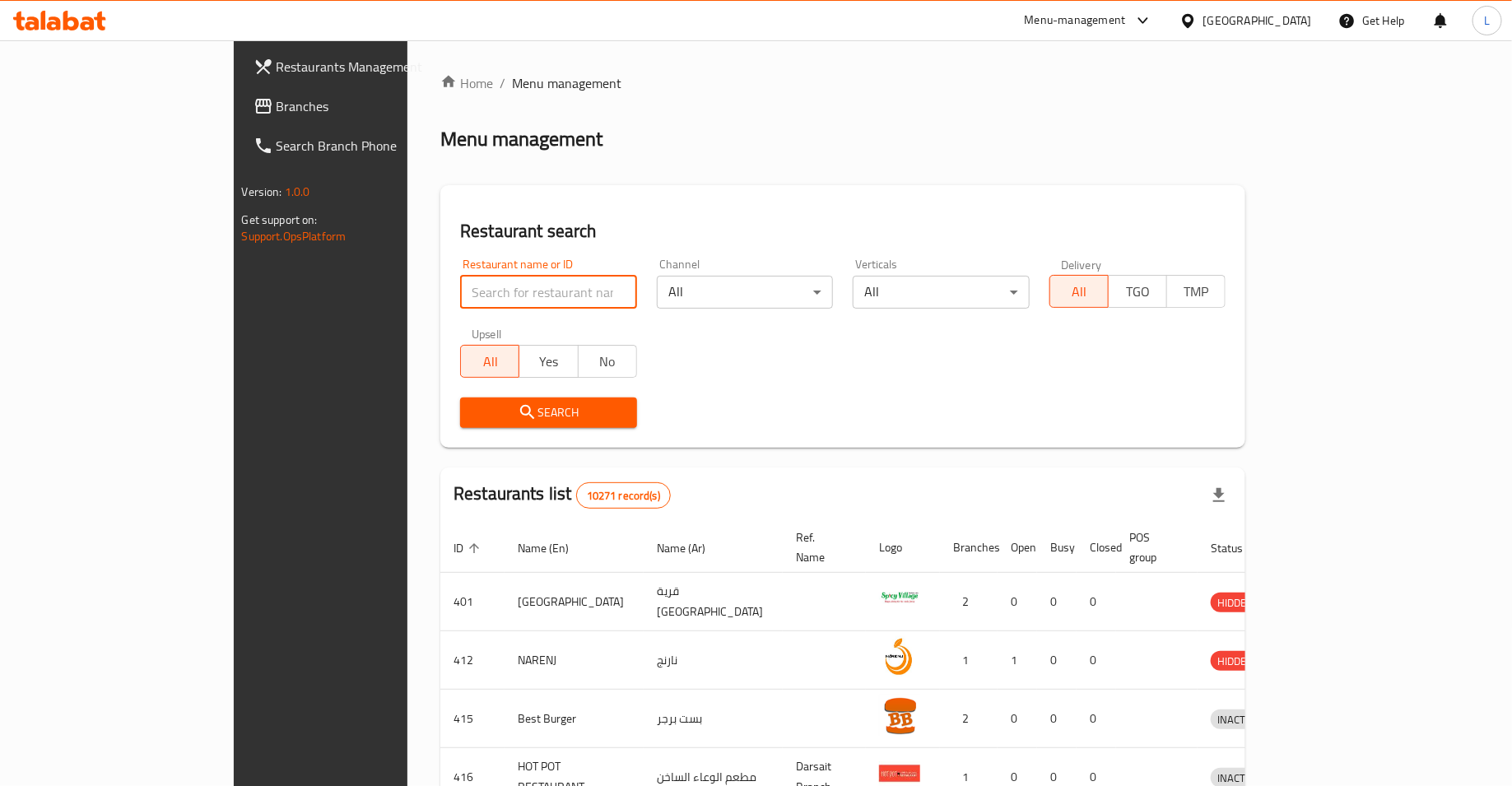
click at [460, 296] on input "search" at bounding box center [548, 292] width 177 height 33
type input "dar"
click button "Search" at bounding box center [548, 412] width 177 height 30
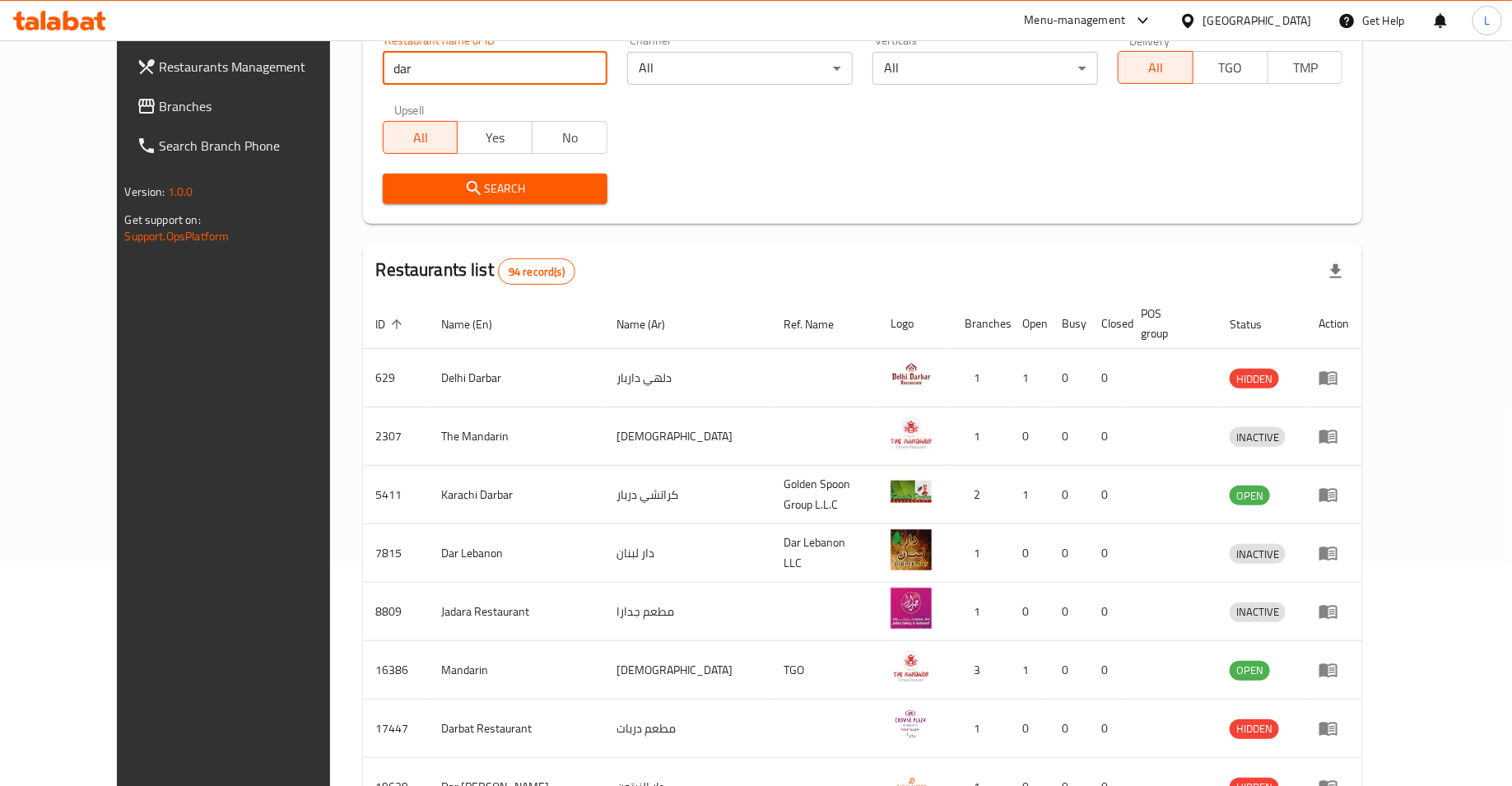
scroll to position [452, 0]
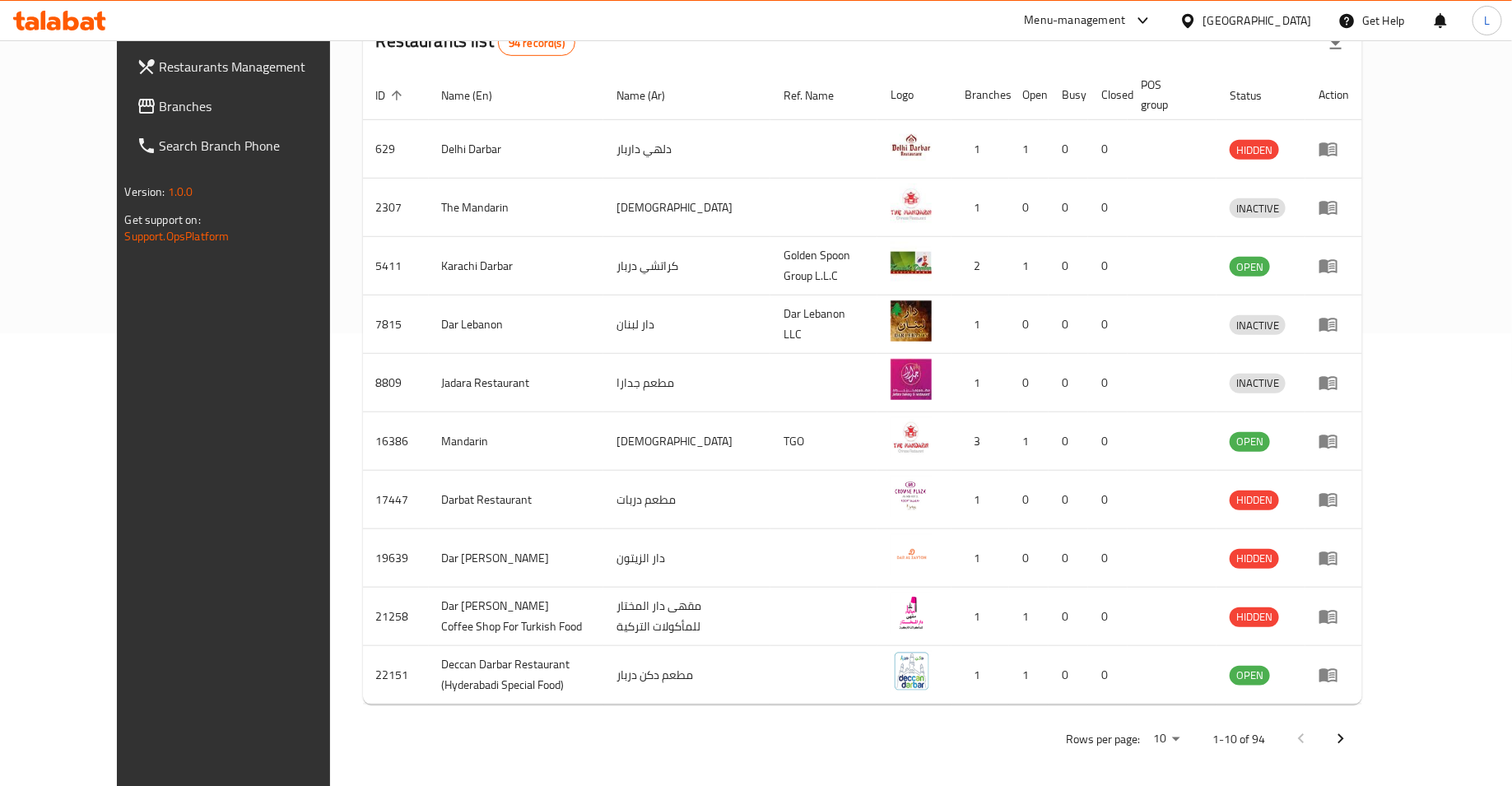
click at [1351, 729] on icon "Next page" at bounding box center [1340, 739] width 20 height 20
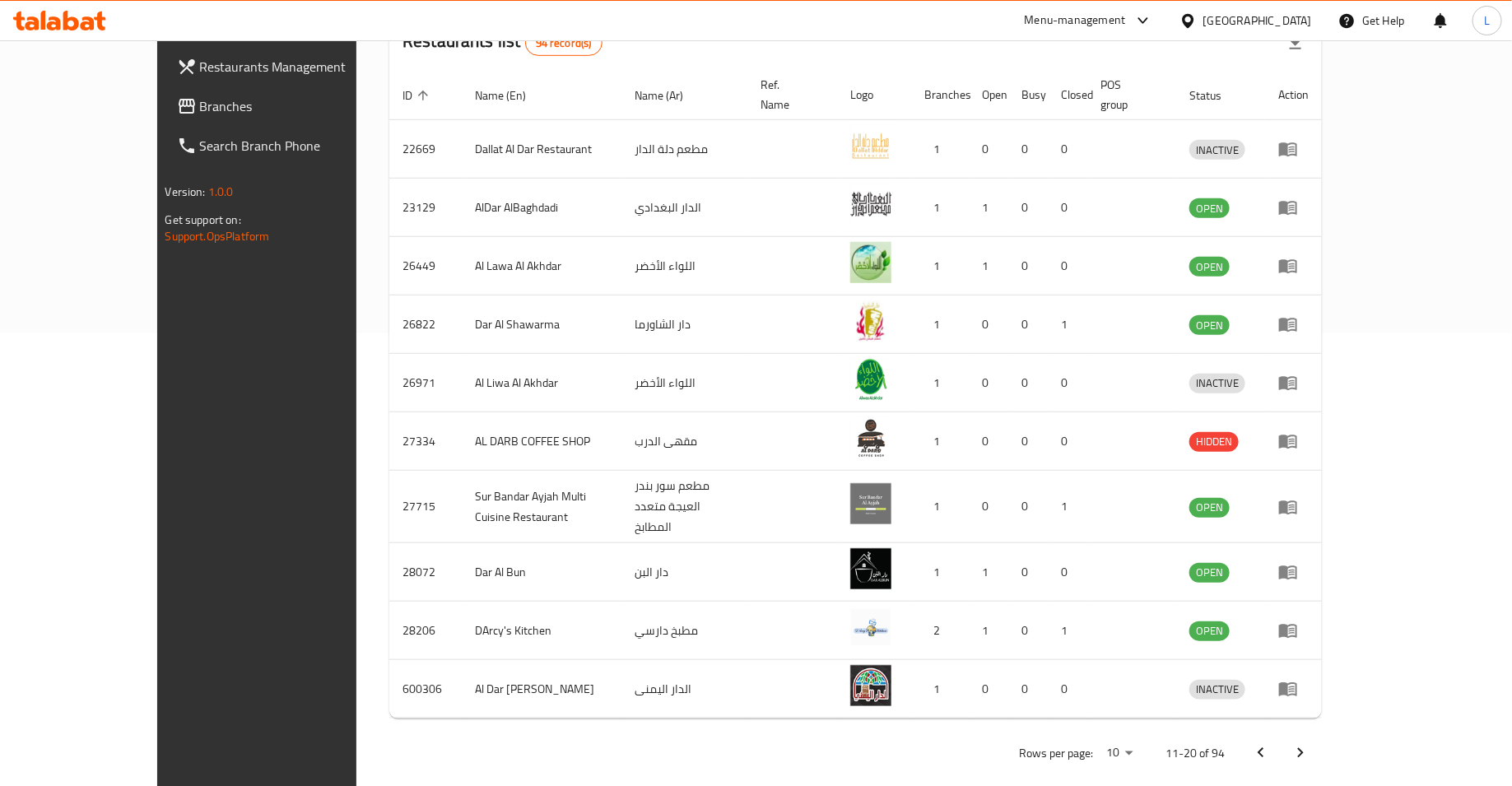
scroll to position [434, 0]
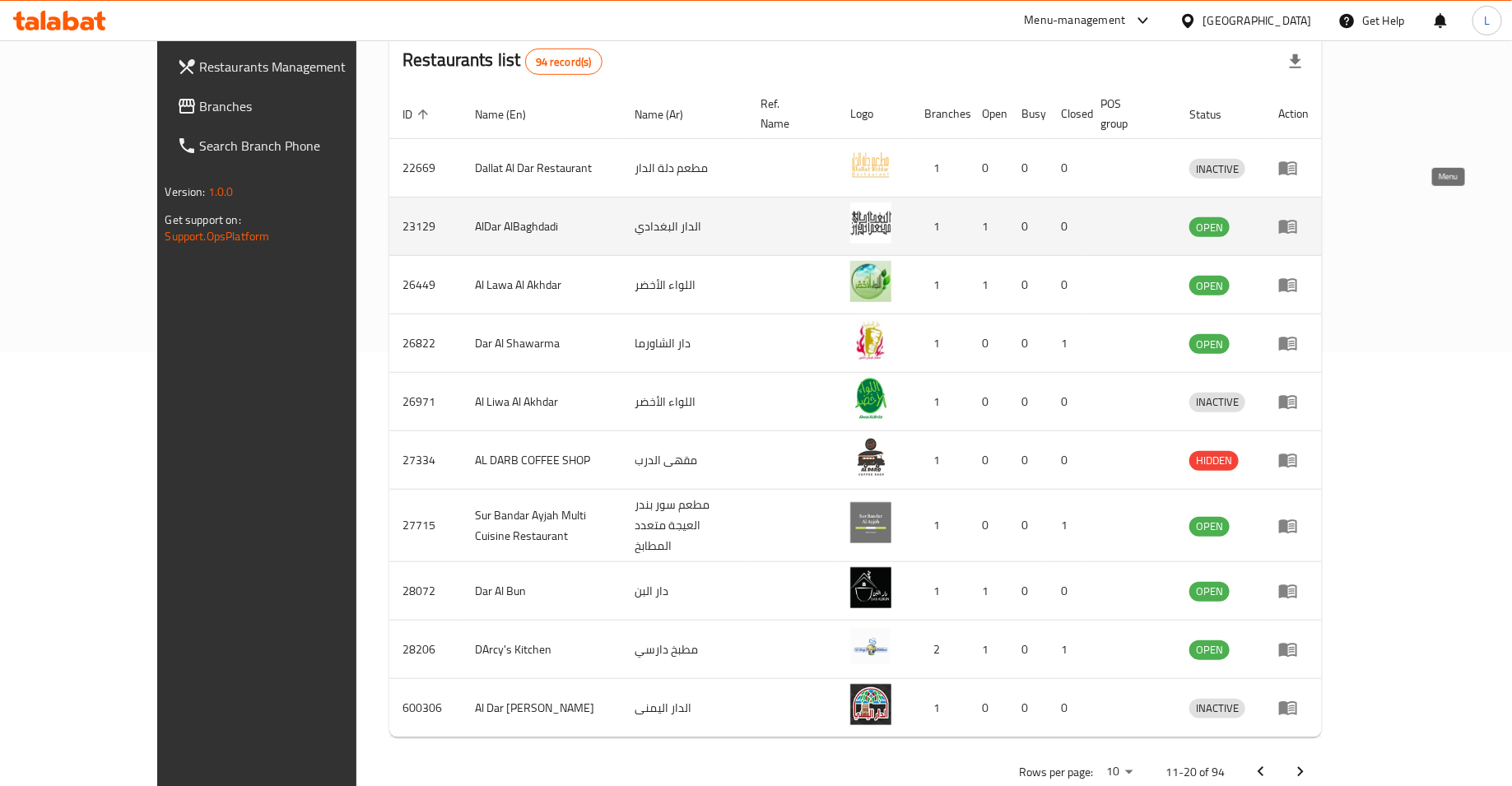
click at [1294, 224] on icon "enhanced table" at bounding box center [1292, 227] width 6 height 7
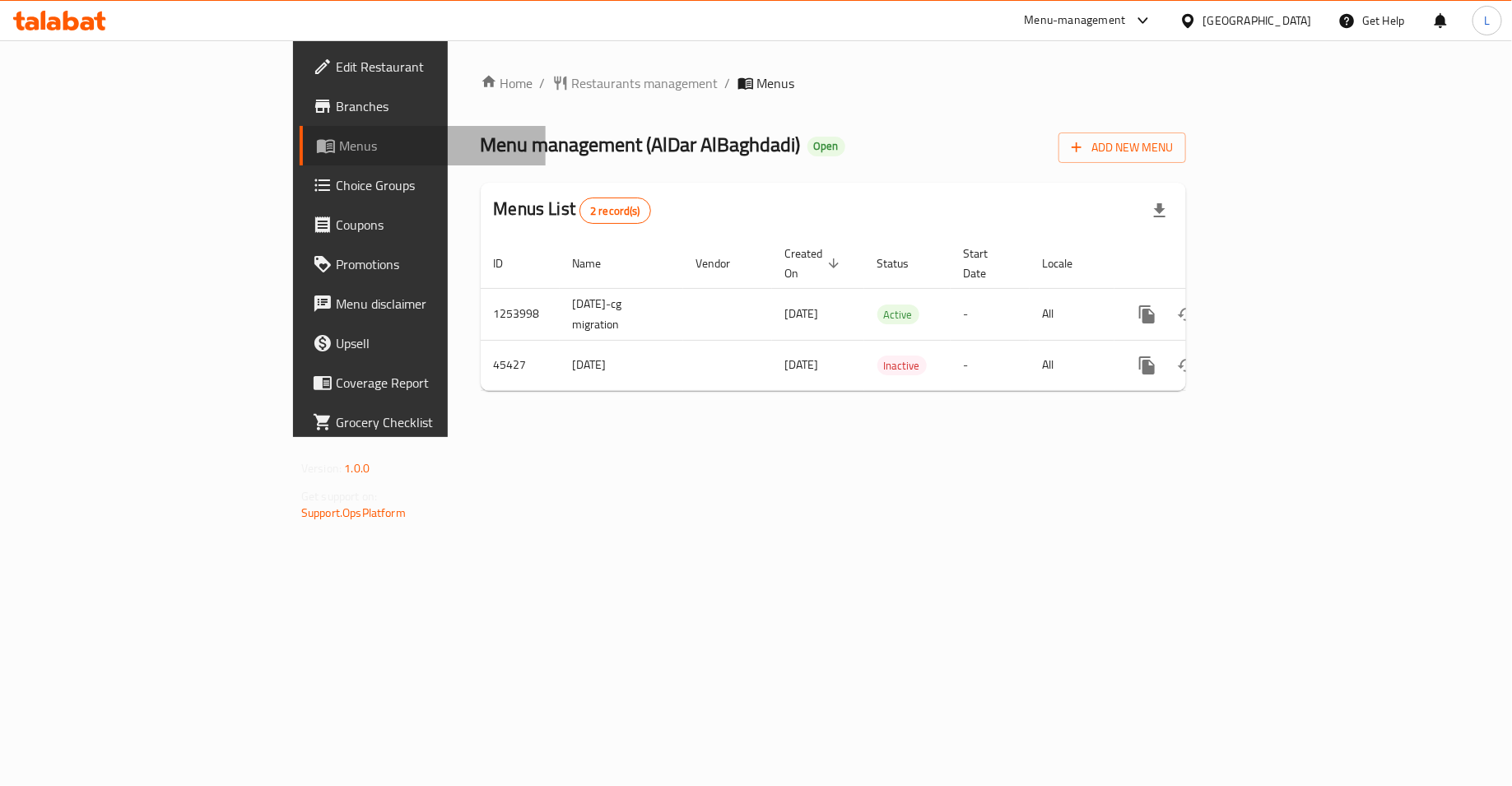
click at [339, 140] on span "Menus" at bounding box center [436, 145] width 193 height 20
click at [336, 178] on span "Choice Groups" at bounding box center [434, 185] width 196 height 20
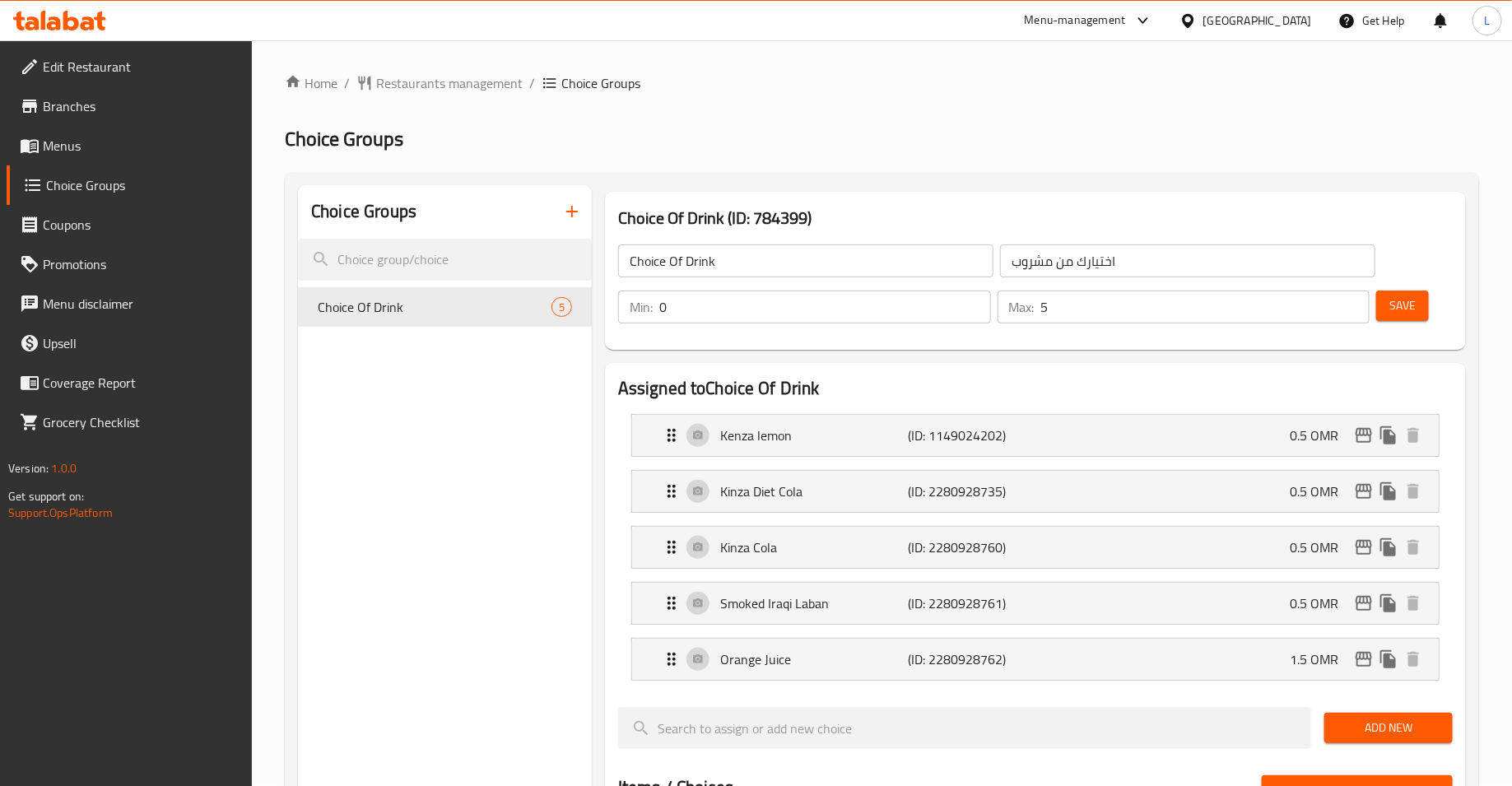
click at [89, 138] on span "Menus" at bounding box center [141, 145] width 196 height 20
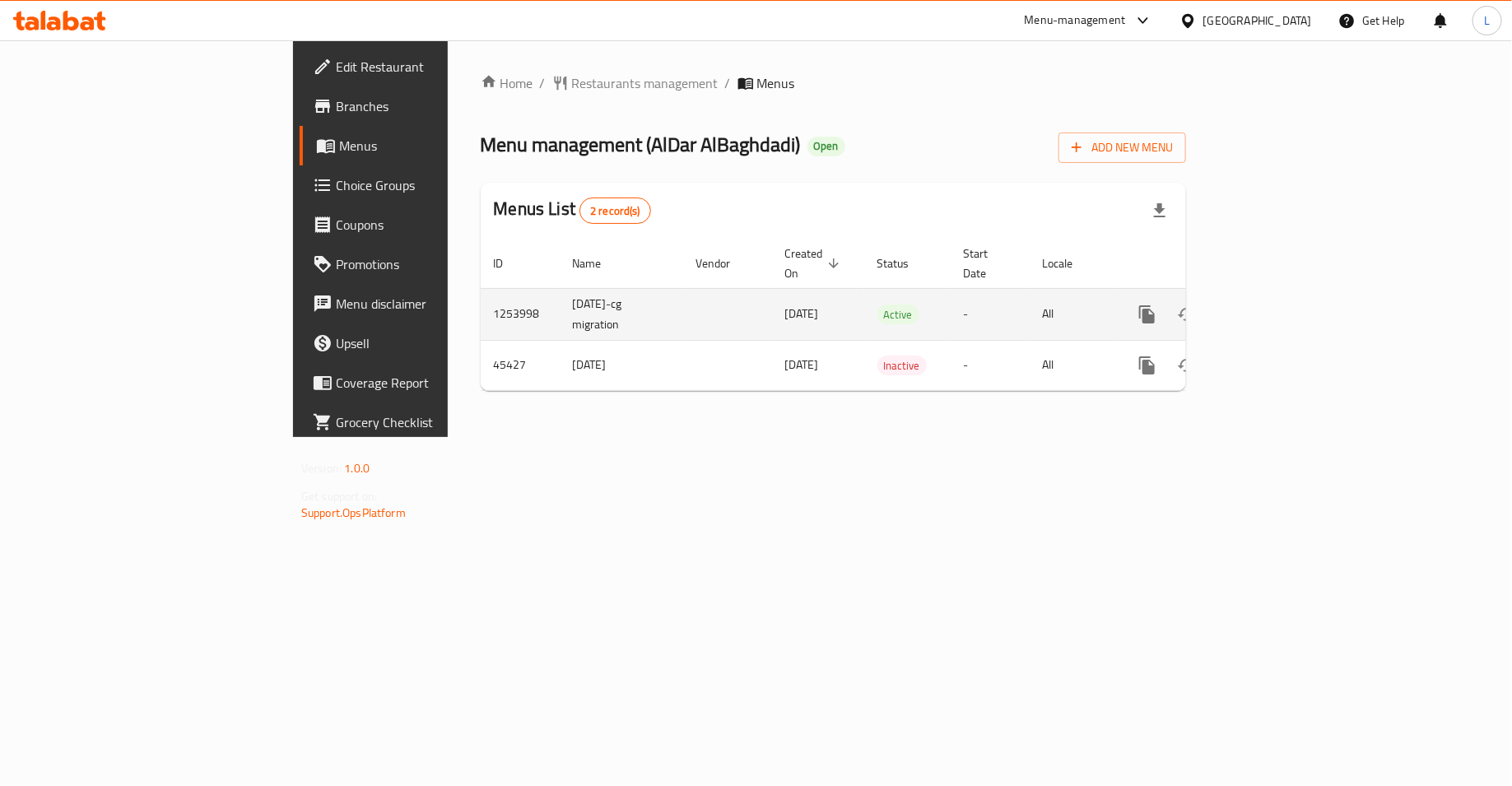
click at [1276, 304] on icon "enhanced table" at bounding box center [1266, 314] width 20 height 20
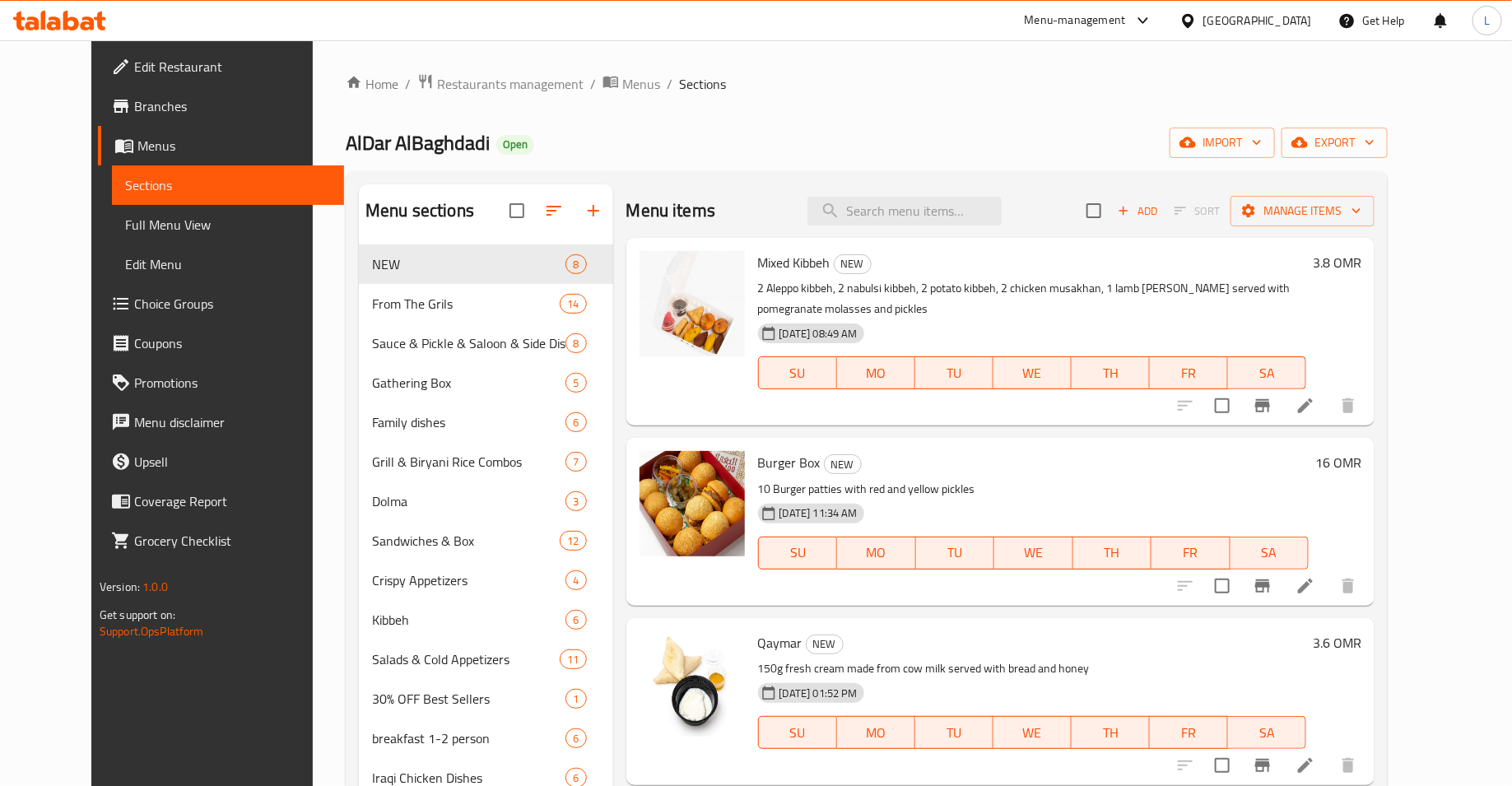
click at [151, 309] on span "Choice Groups" at bounding box center [233, 303] width 196 height 20
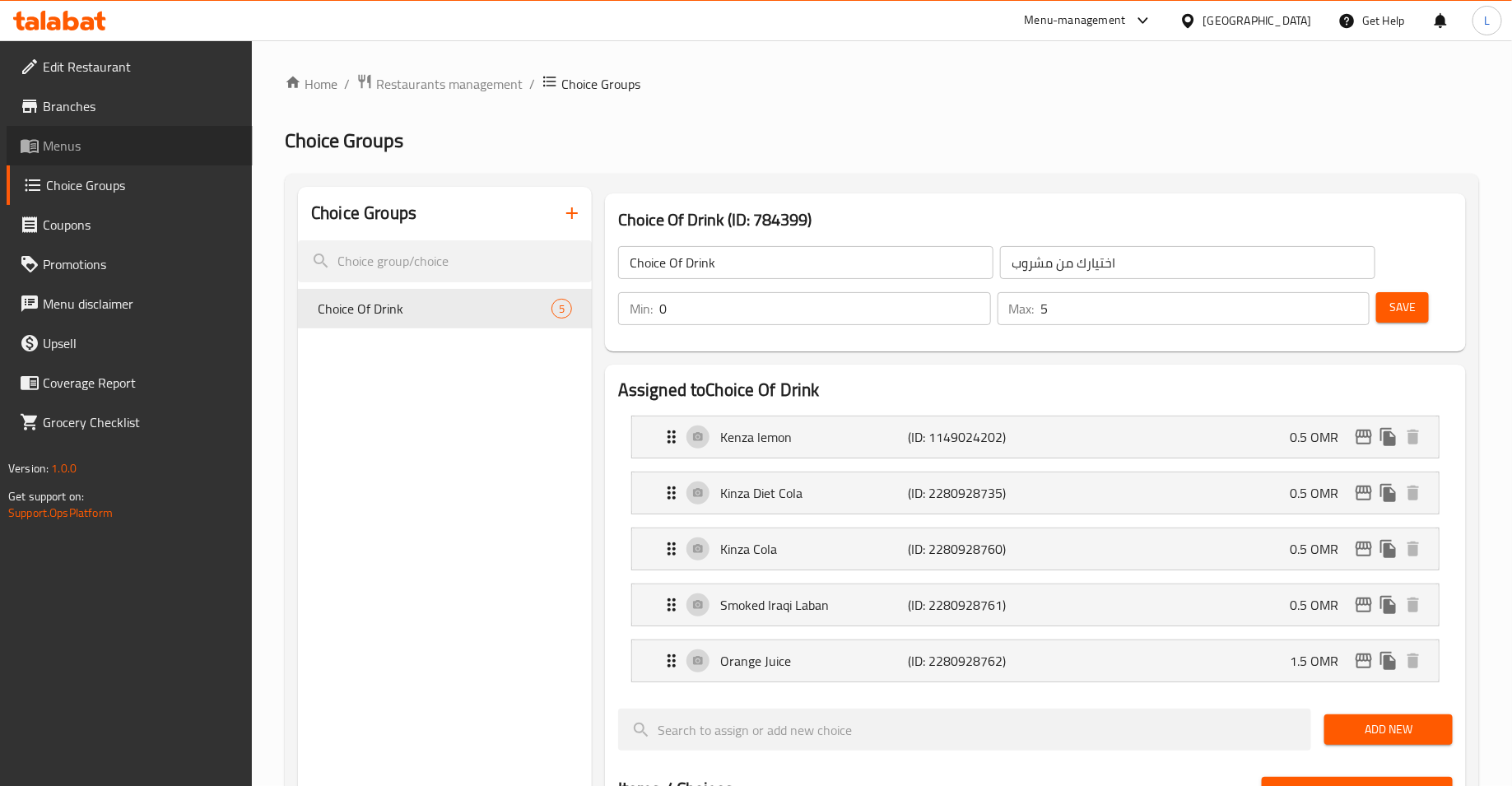
click at [113, 148] on span "Menus" at bounding box center [141, 145] width 196 height 20
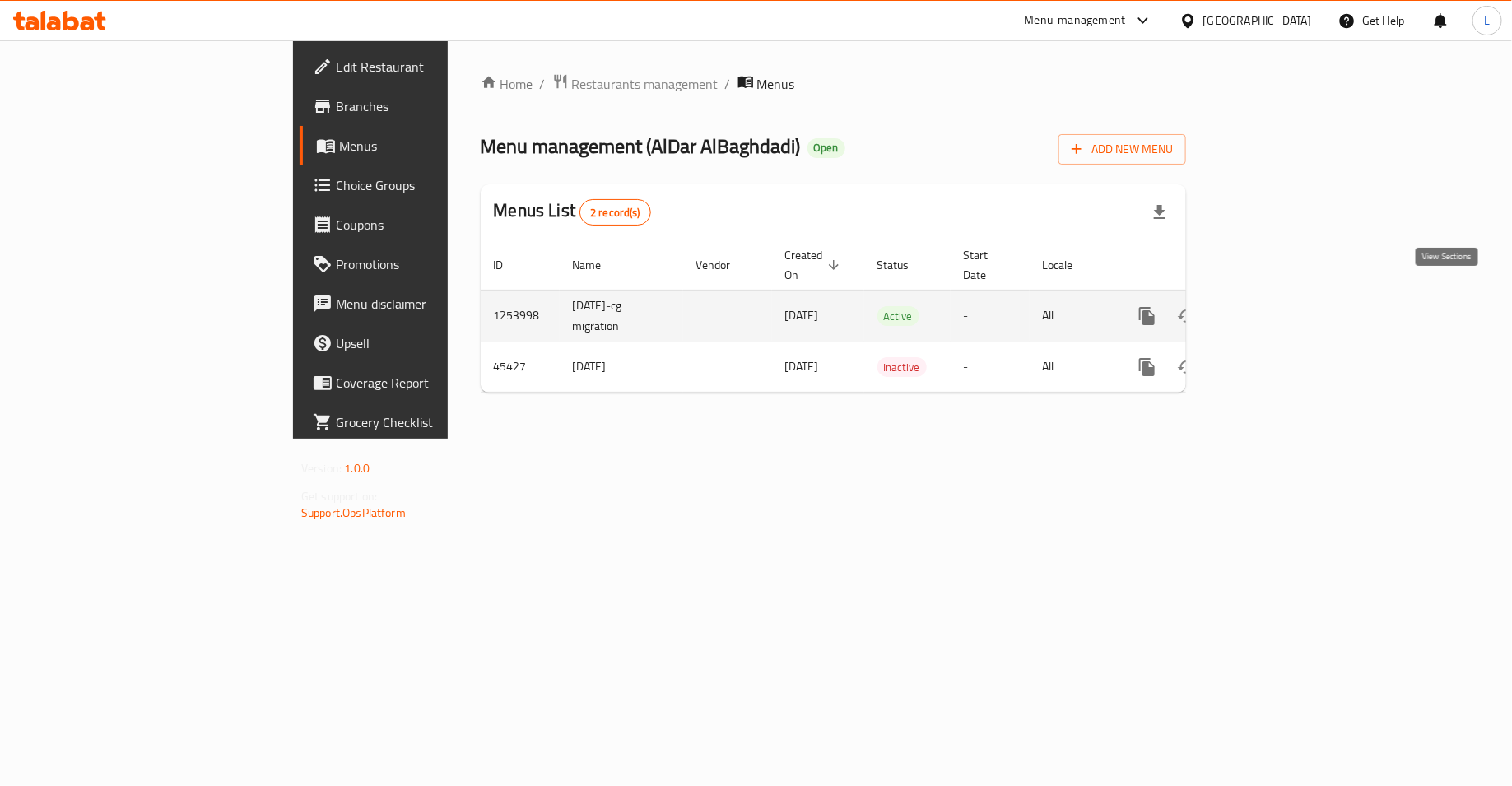
click at [1274, 309] on icon "enhanced table" at bounding box center [1266, 316] width 15 height 15
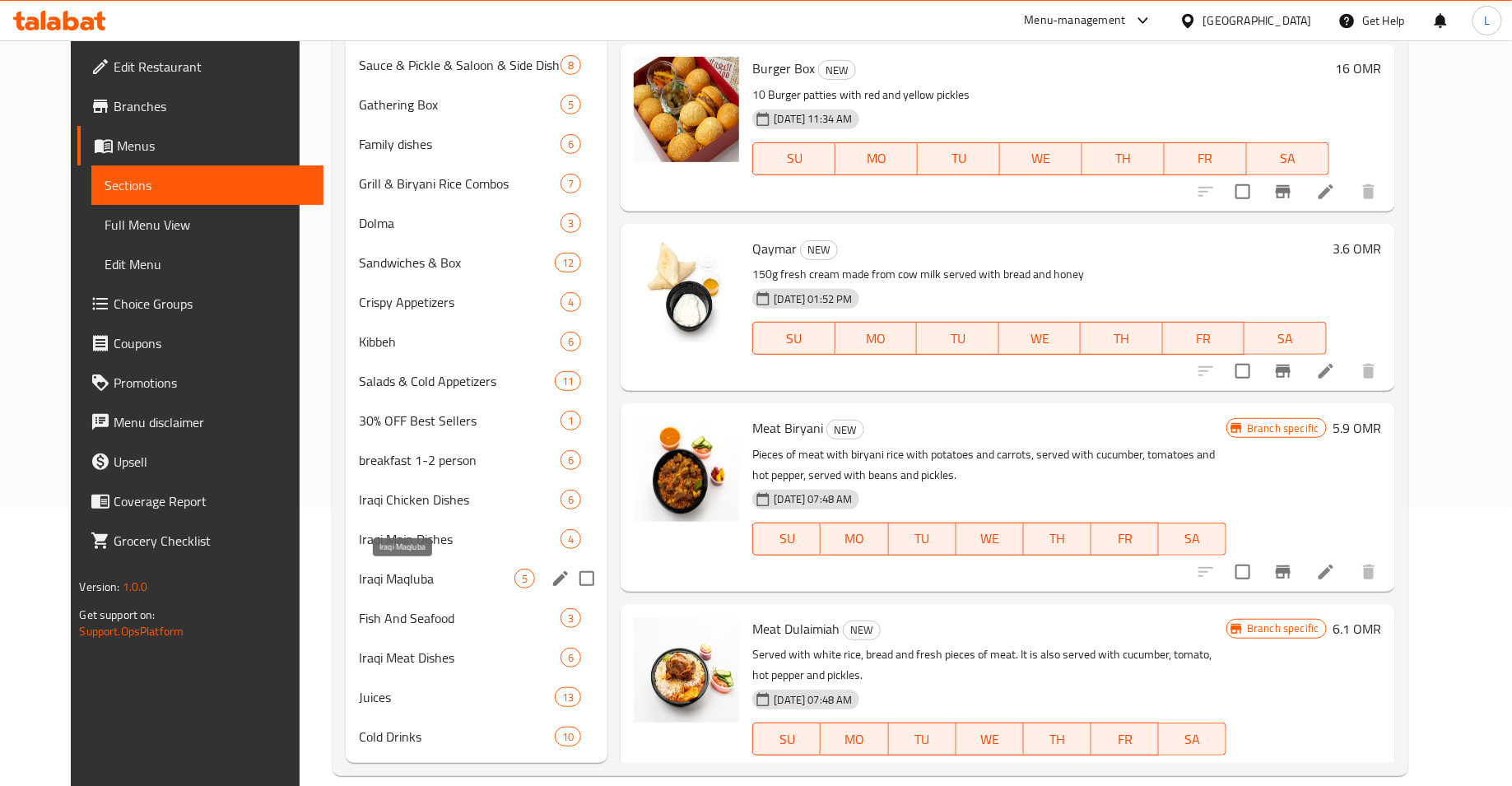
scroll to position [294, 0]
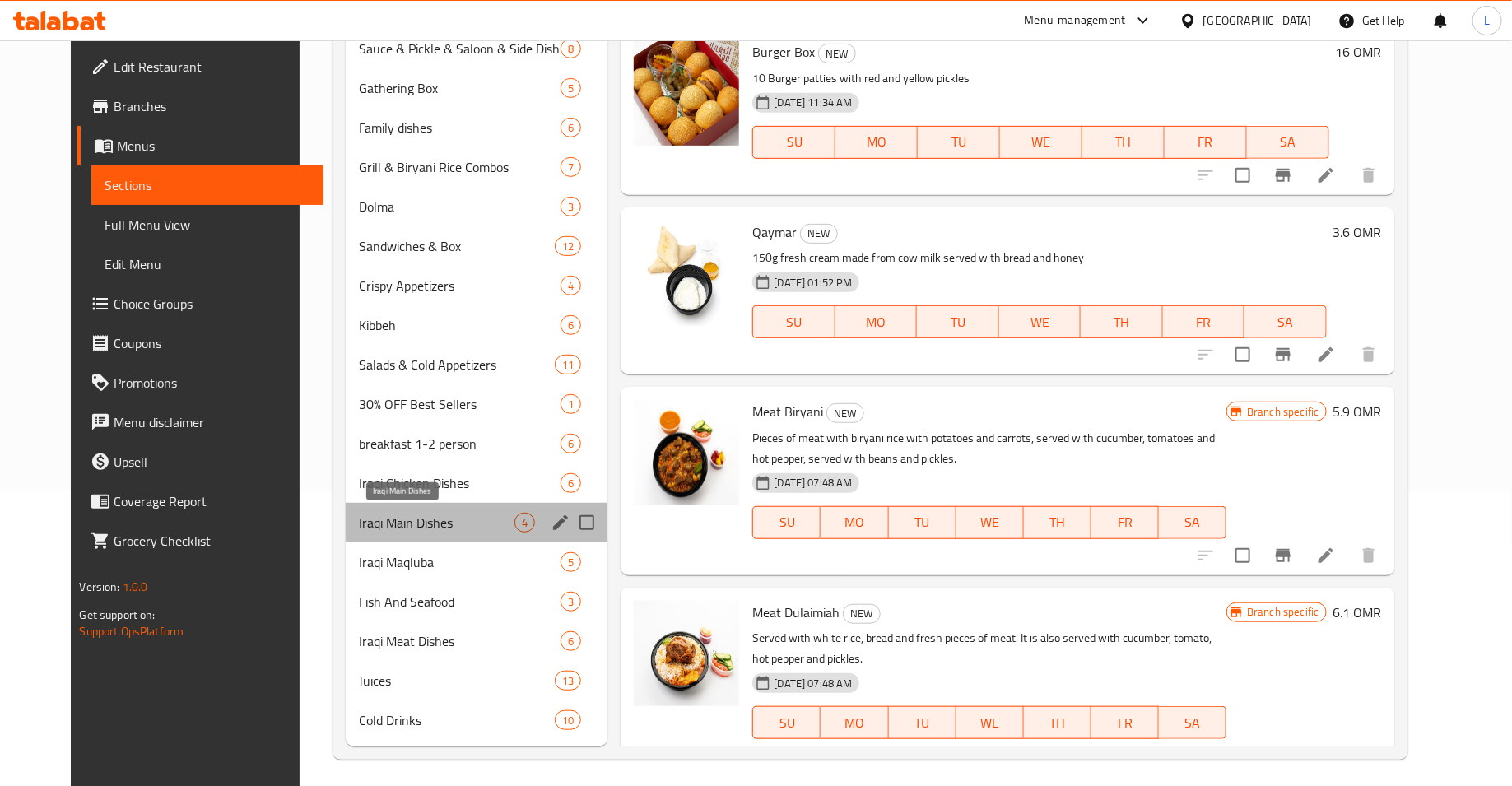
click at [359, 519] on span "Iraqi Main Dishes" at bounding box center [437, 523] width 156 height 20
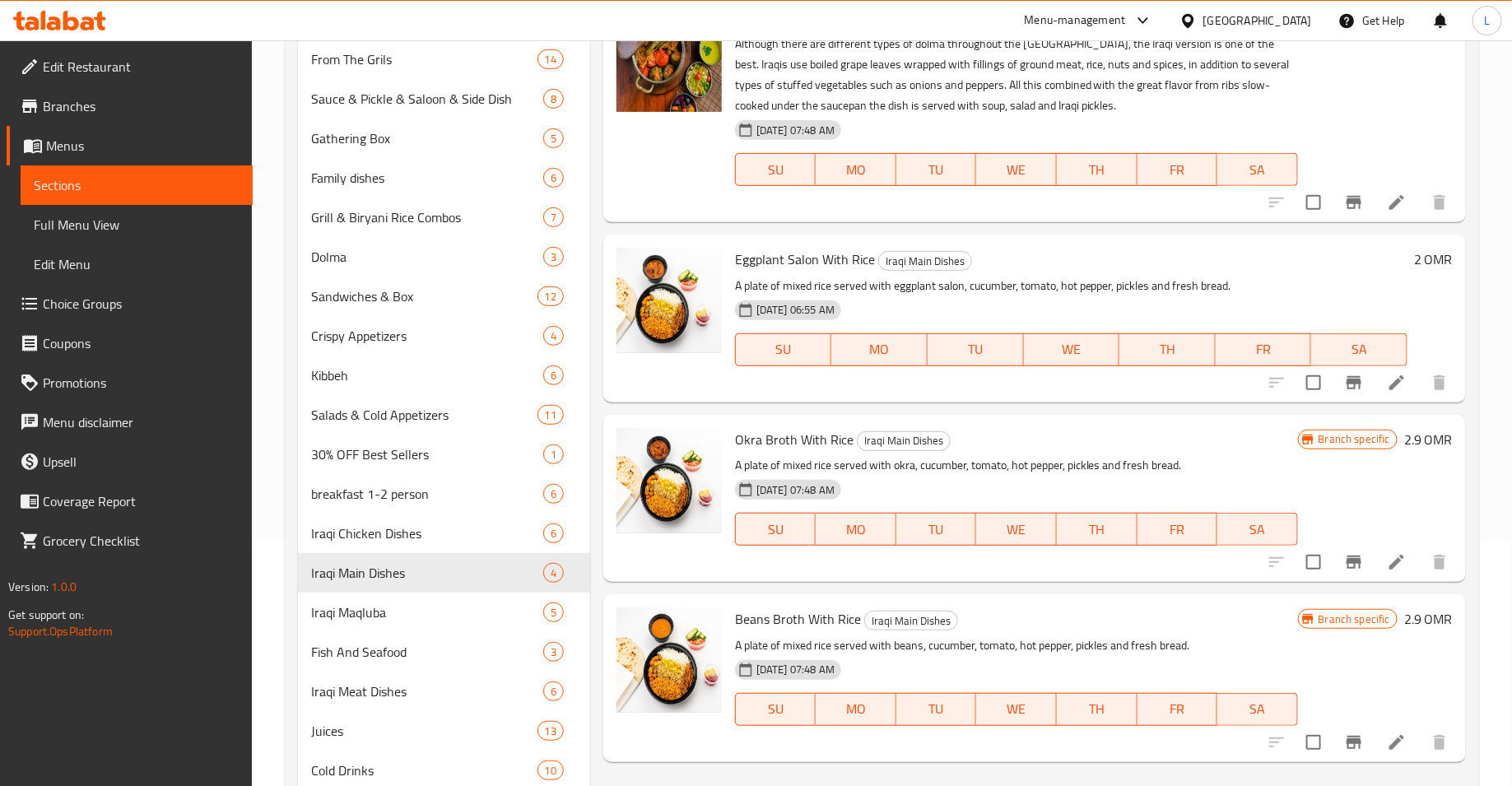
scroll to position [300, 0]
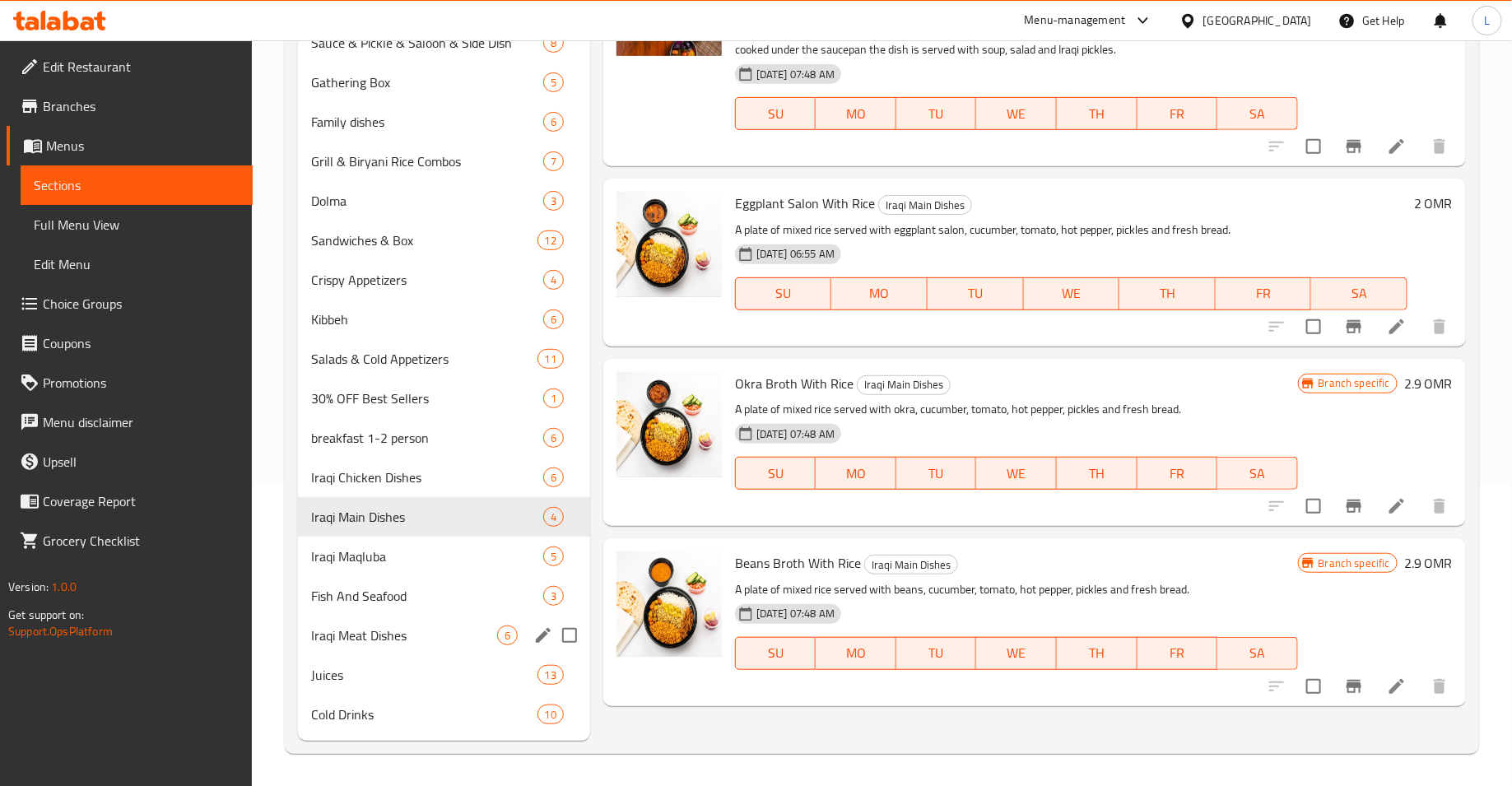
click at [399, 646] on div "Iraqi Meat Dishes 6" at bounding box center [444, 635] width 292 height 39
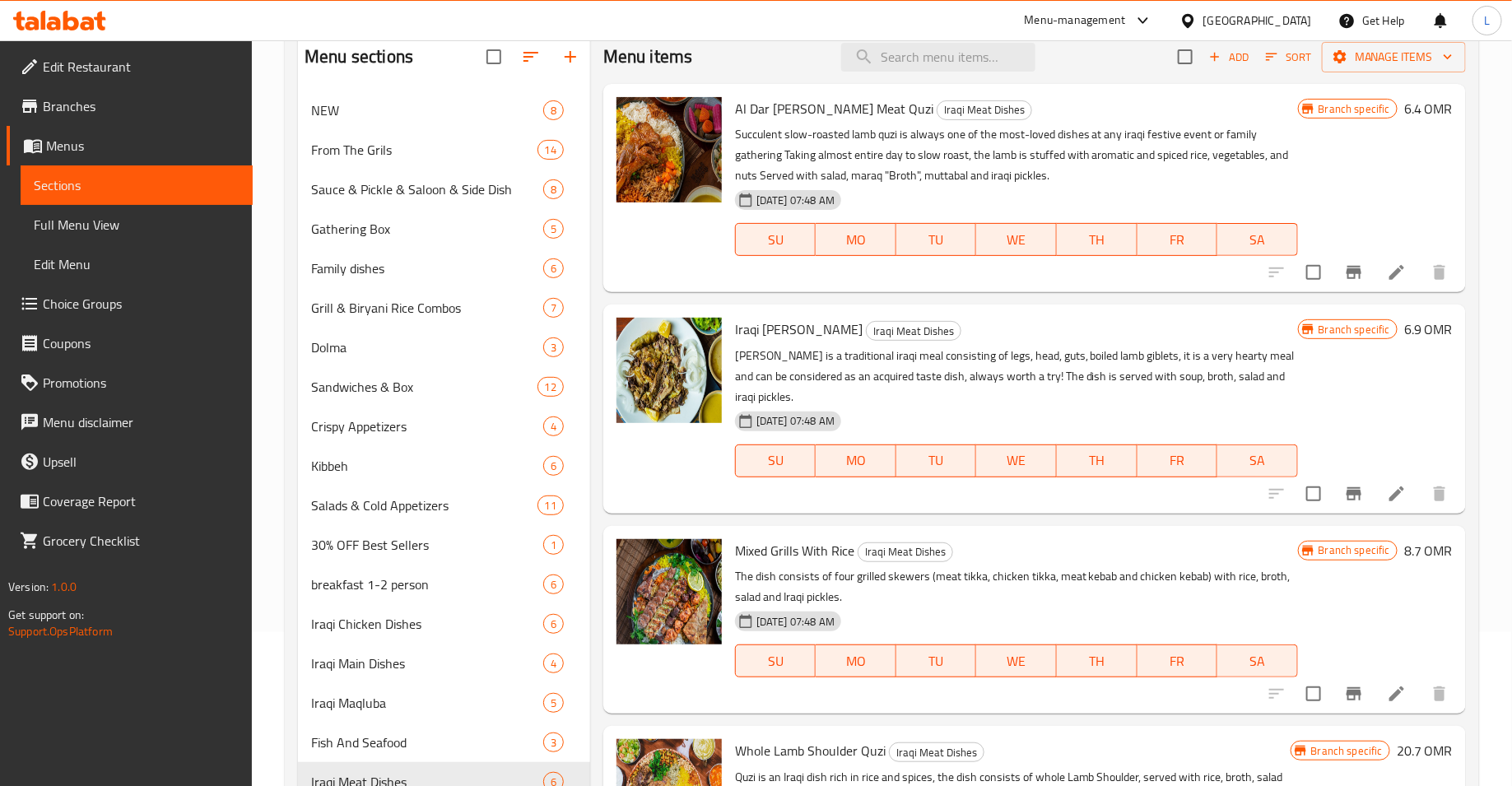
scroll to position [88, 0]
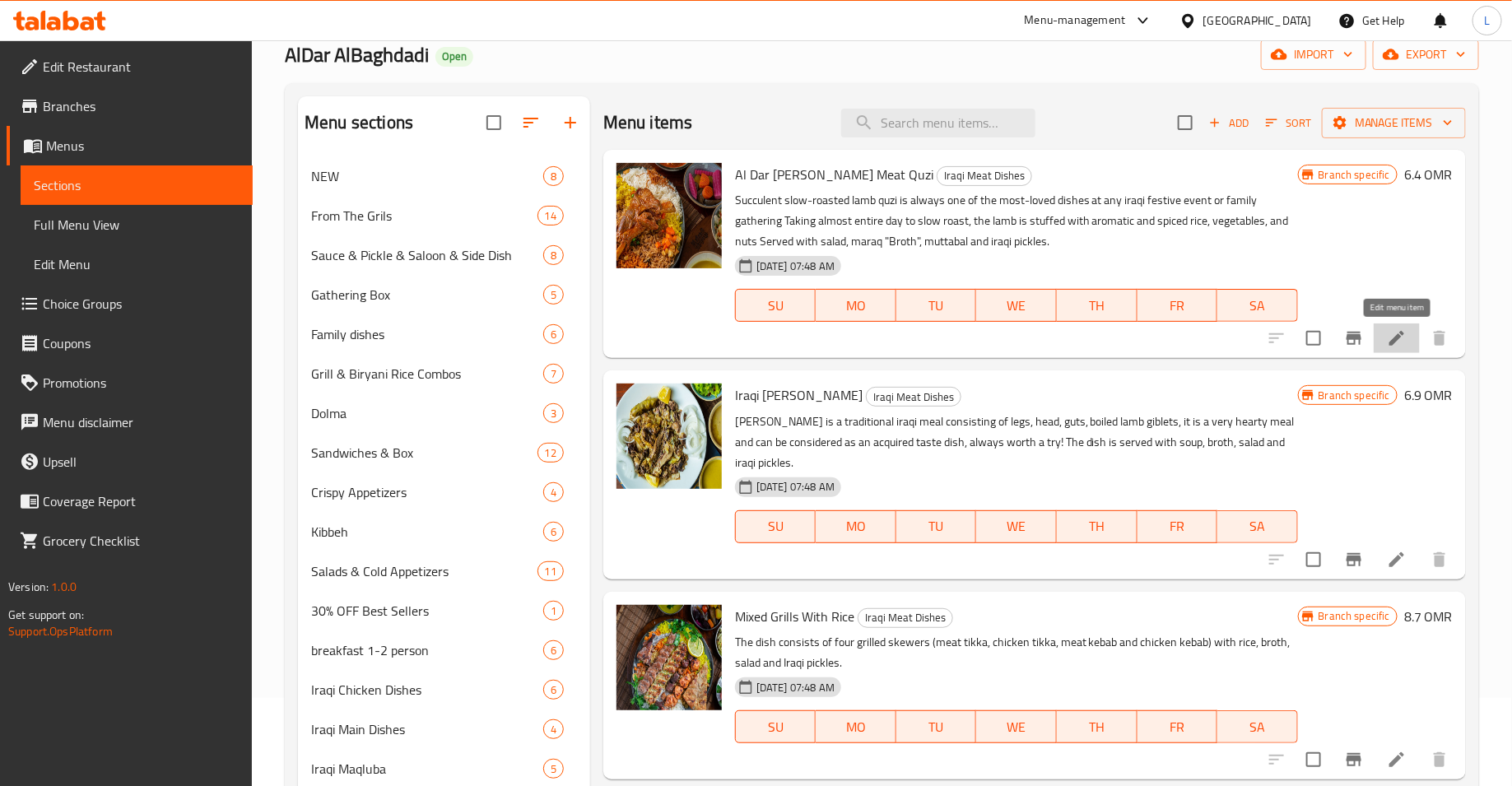
click at [1397, 329] on icon at bounding box center [1396, 339] width 20 height 20
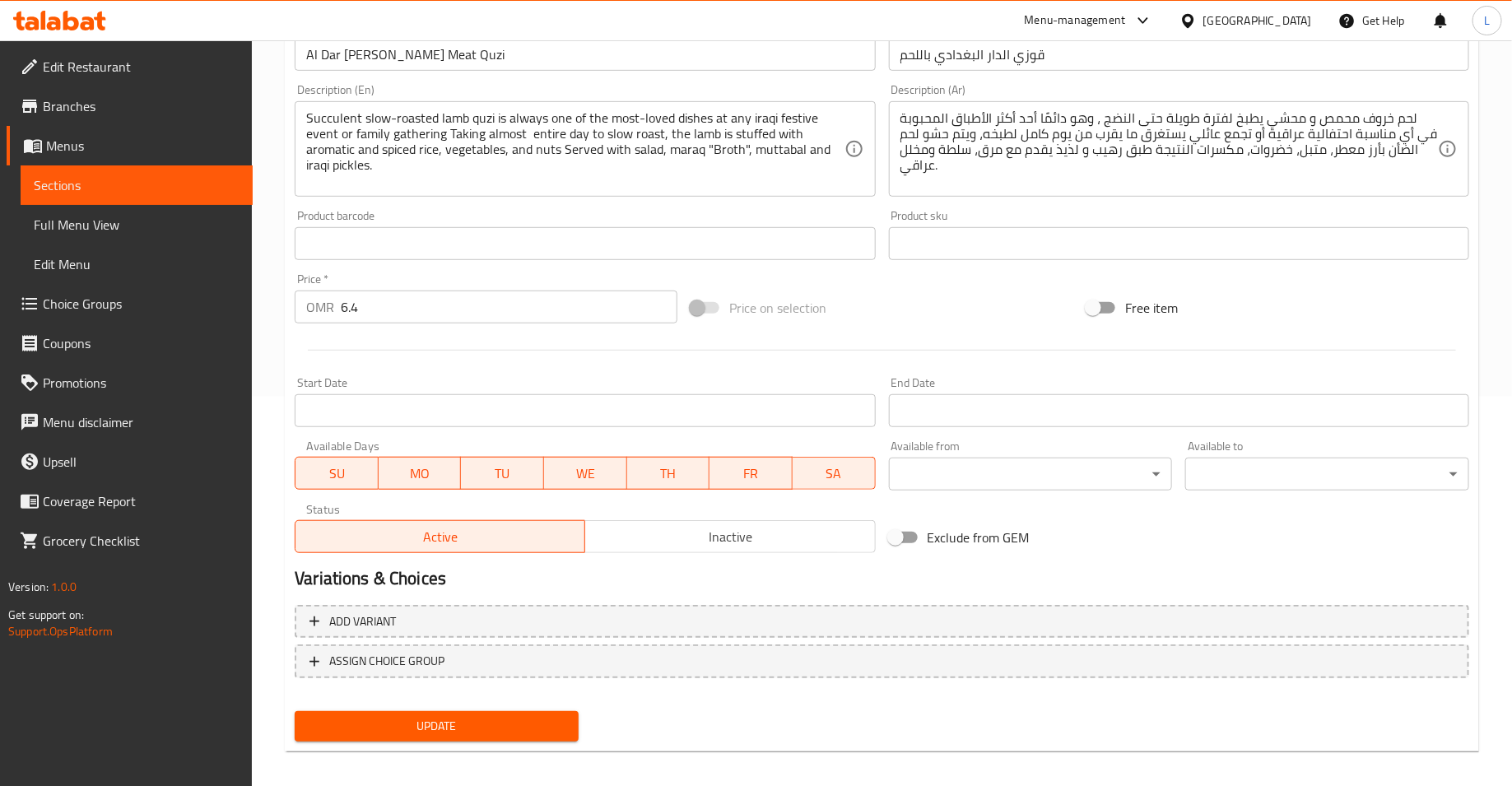
scroll to position [400, 0]
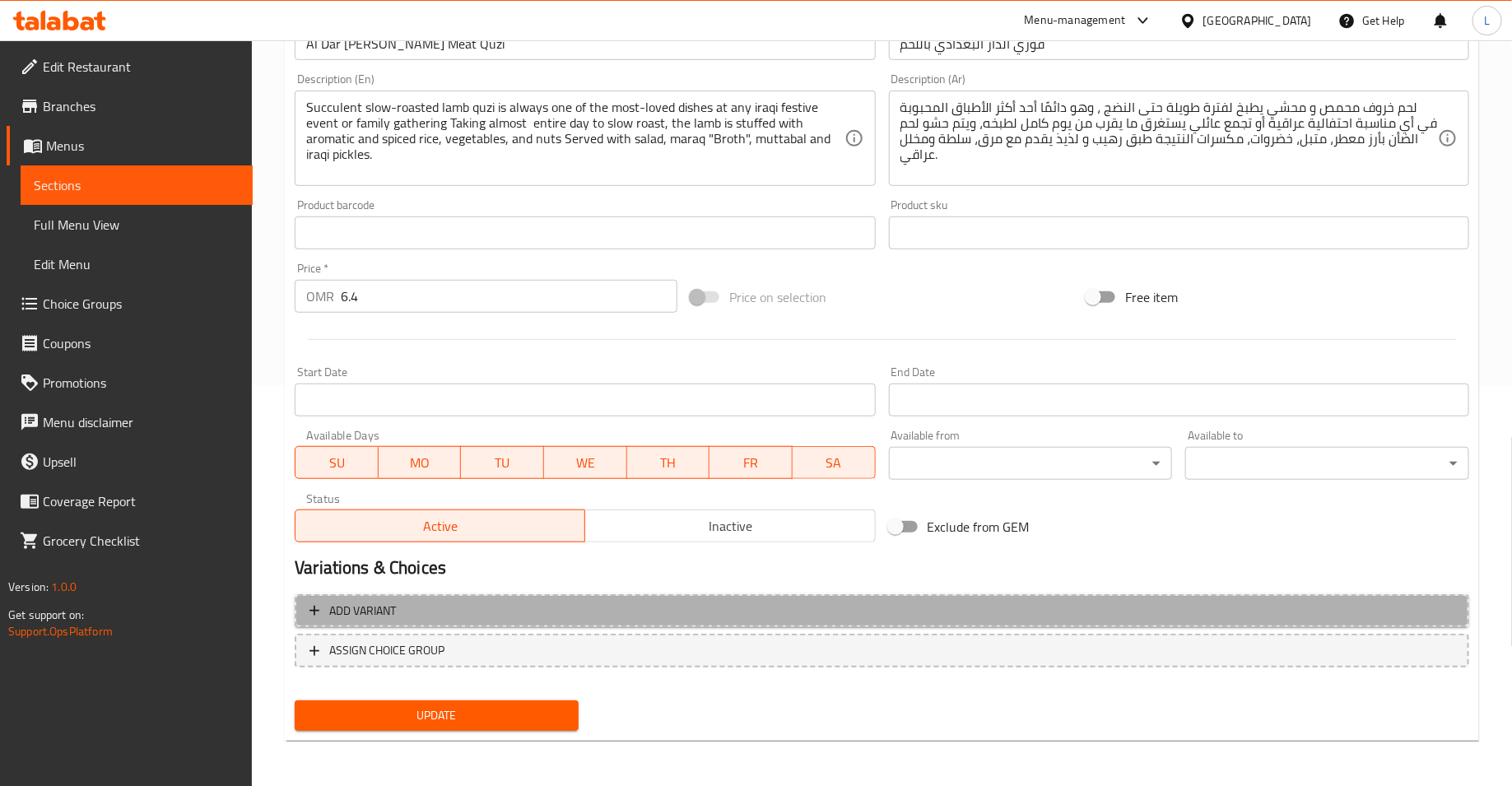
click at [576, 613] on span "Add variant" at bounding box center [881, 610] width 1145 height 21
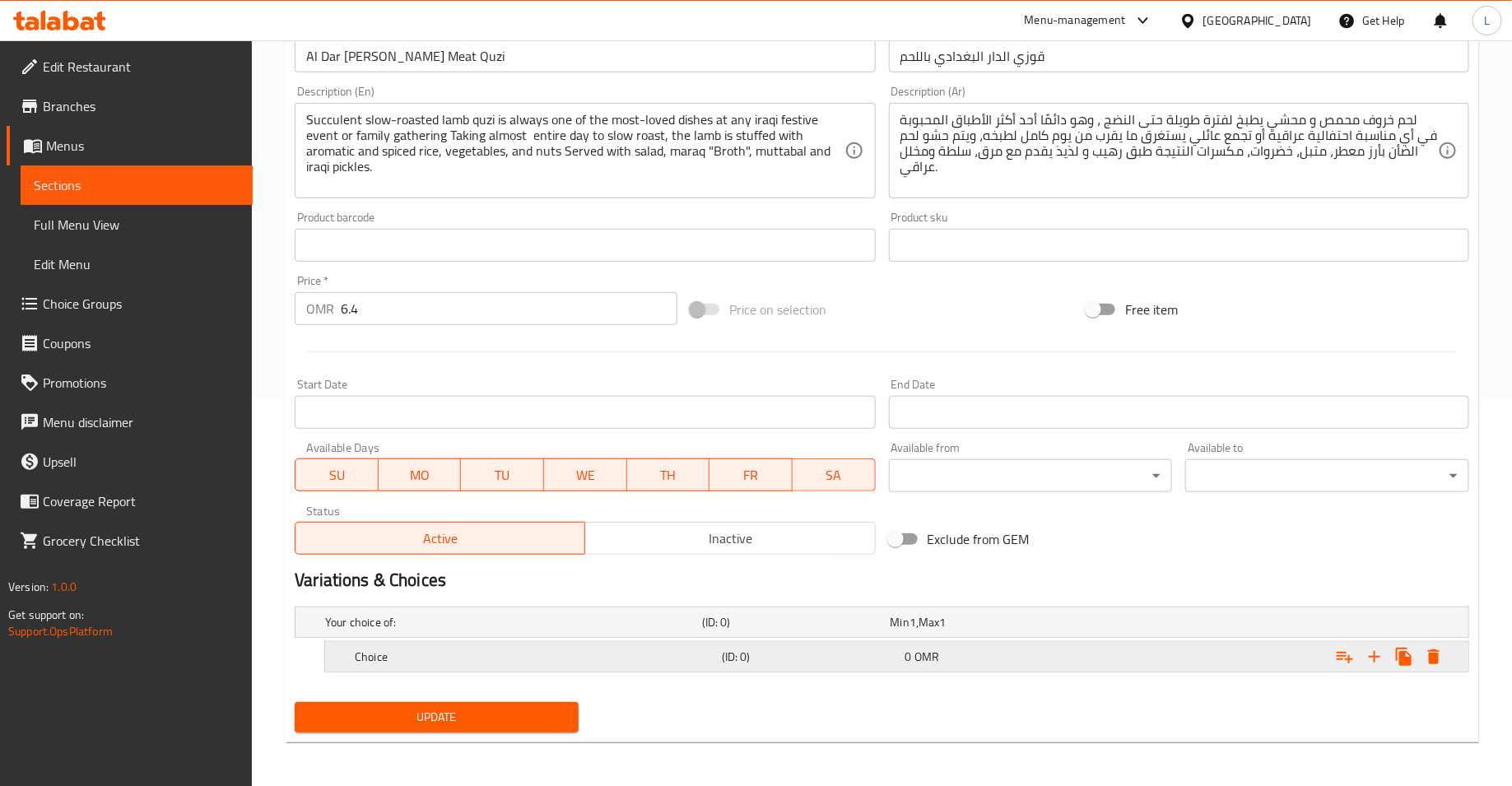
click at [575, 649] on h5 "Choice" at bounding box center [535, 656] width 360 height 17
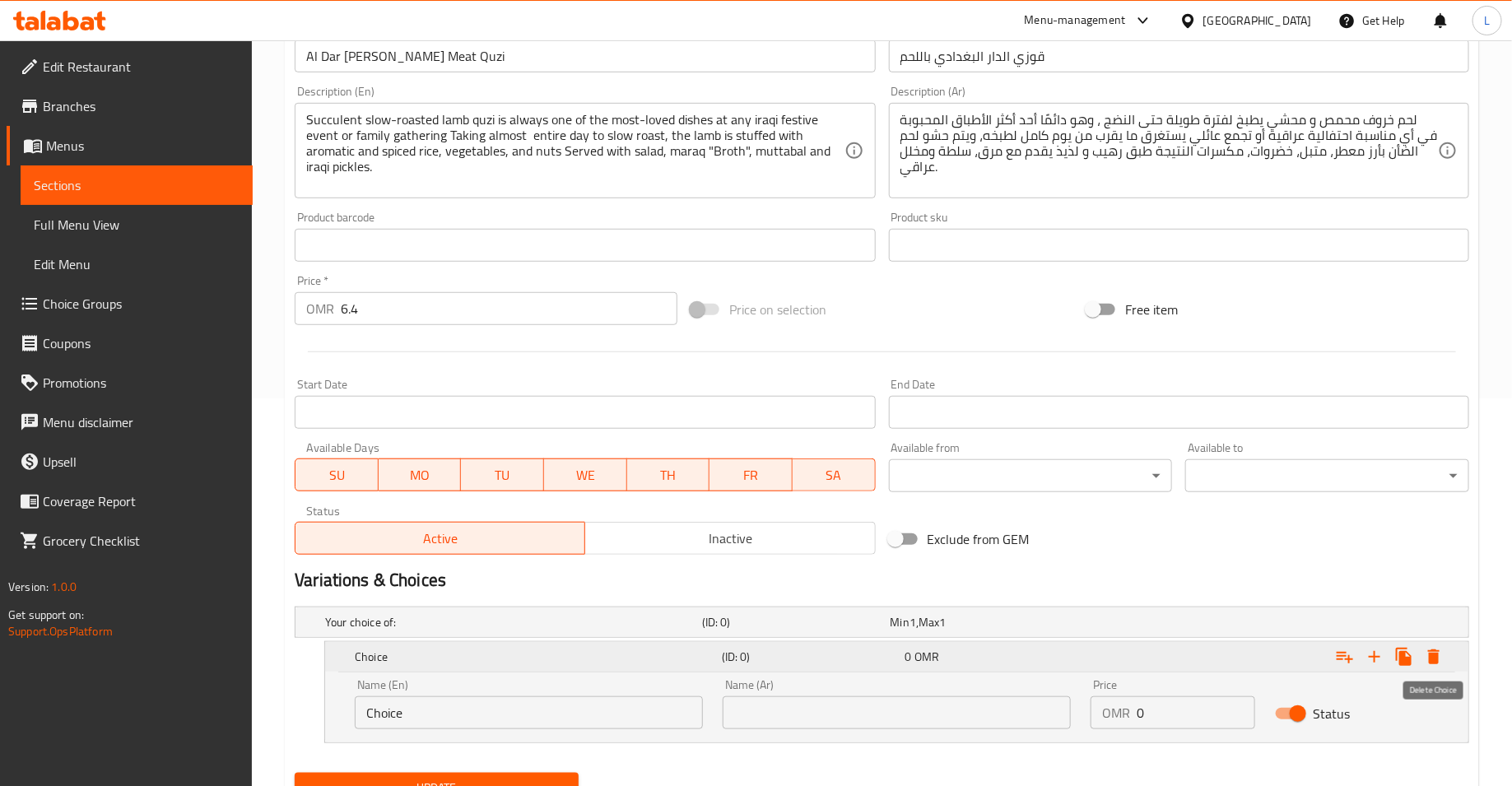
click at [1432, 647] on icon "Expand" at bounding box center [1434, 656] width 20 height 20
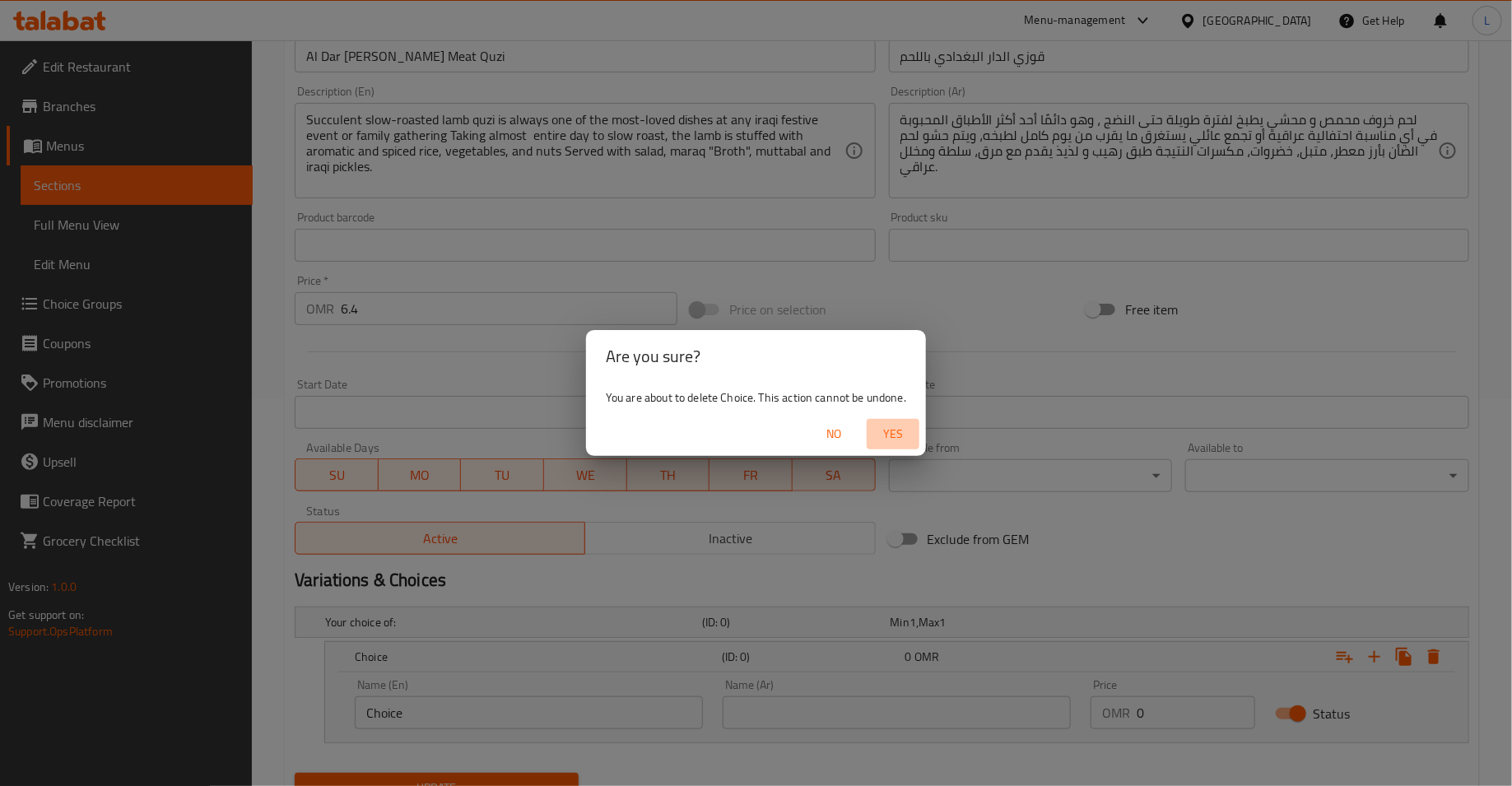
click at [889, 432] on span "Yes" at bounding box center [893, 434] width 39 height 21
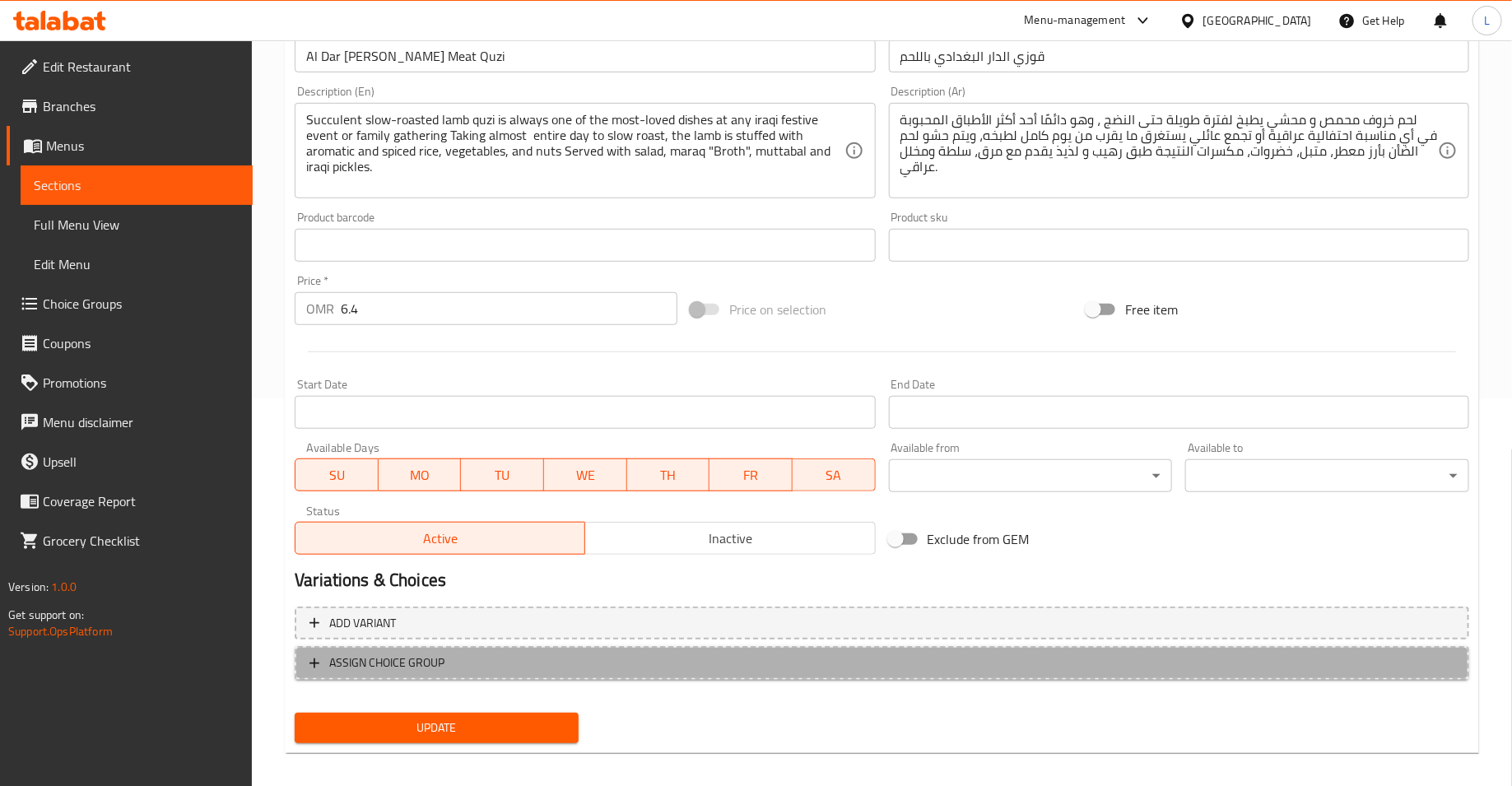
click at [600, 648] on button "ASSIGN CHOICE GROUP" at bounding box center [881, 662] width 1174 height 33
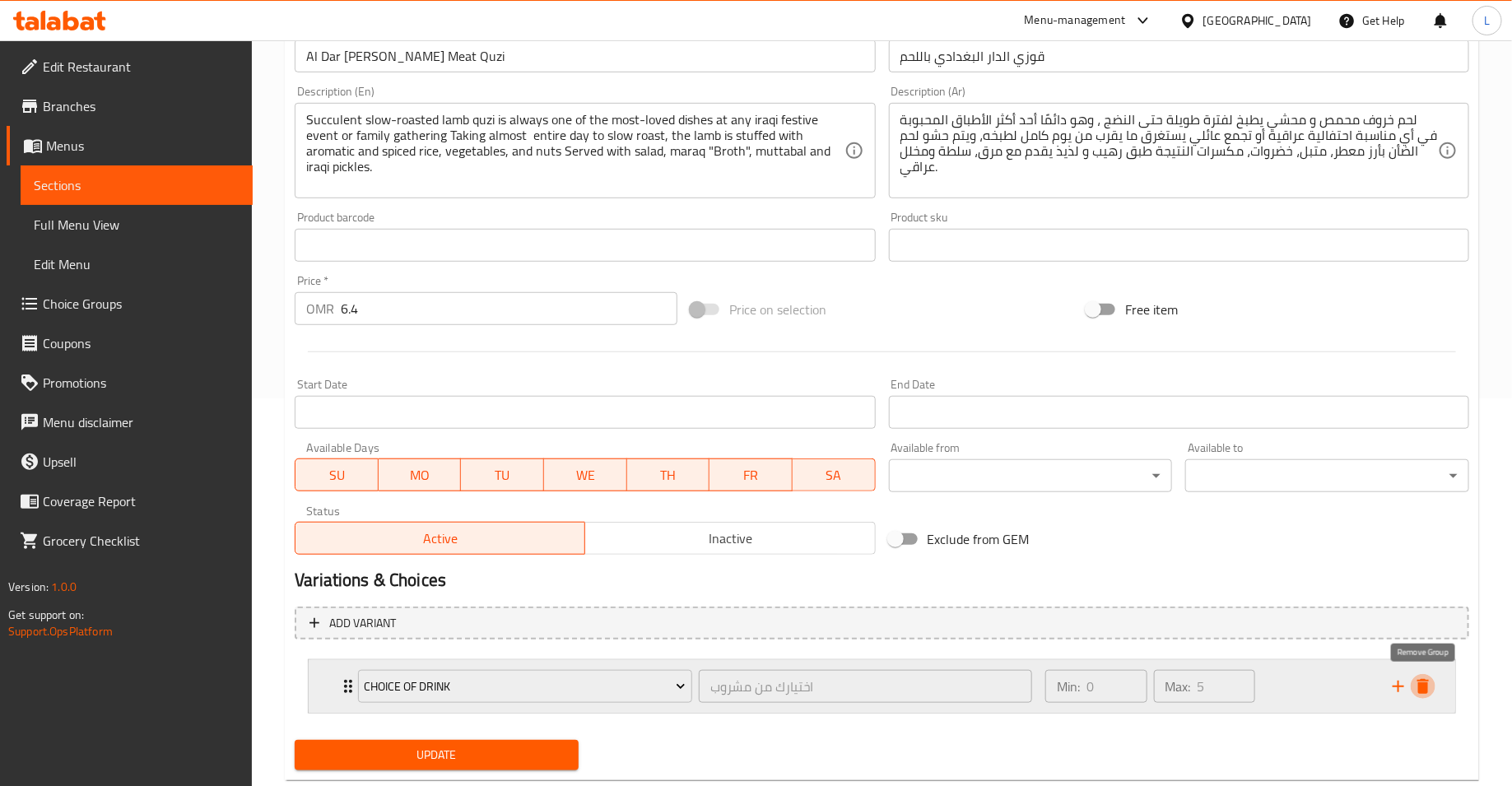
click at [1425, 687] on icon "delete" at bounding box center [1423, 686] width 12 height 15
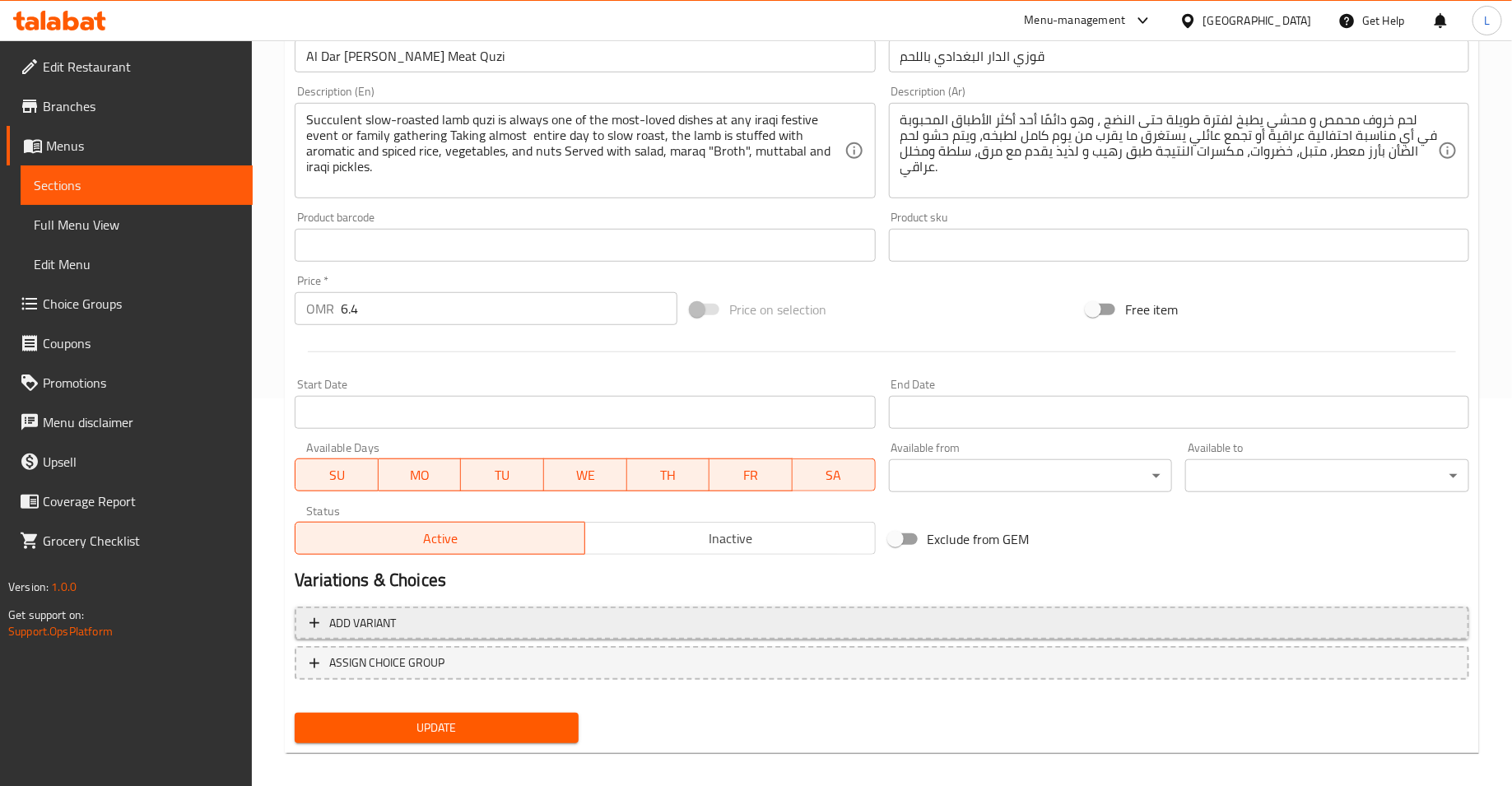
click at [807, 614] on span "Add variant" at bounding box center [881, 623] width 1145 height 21
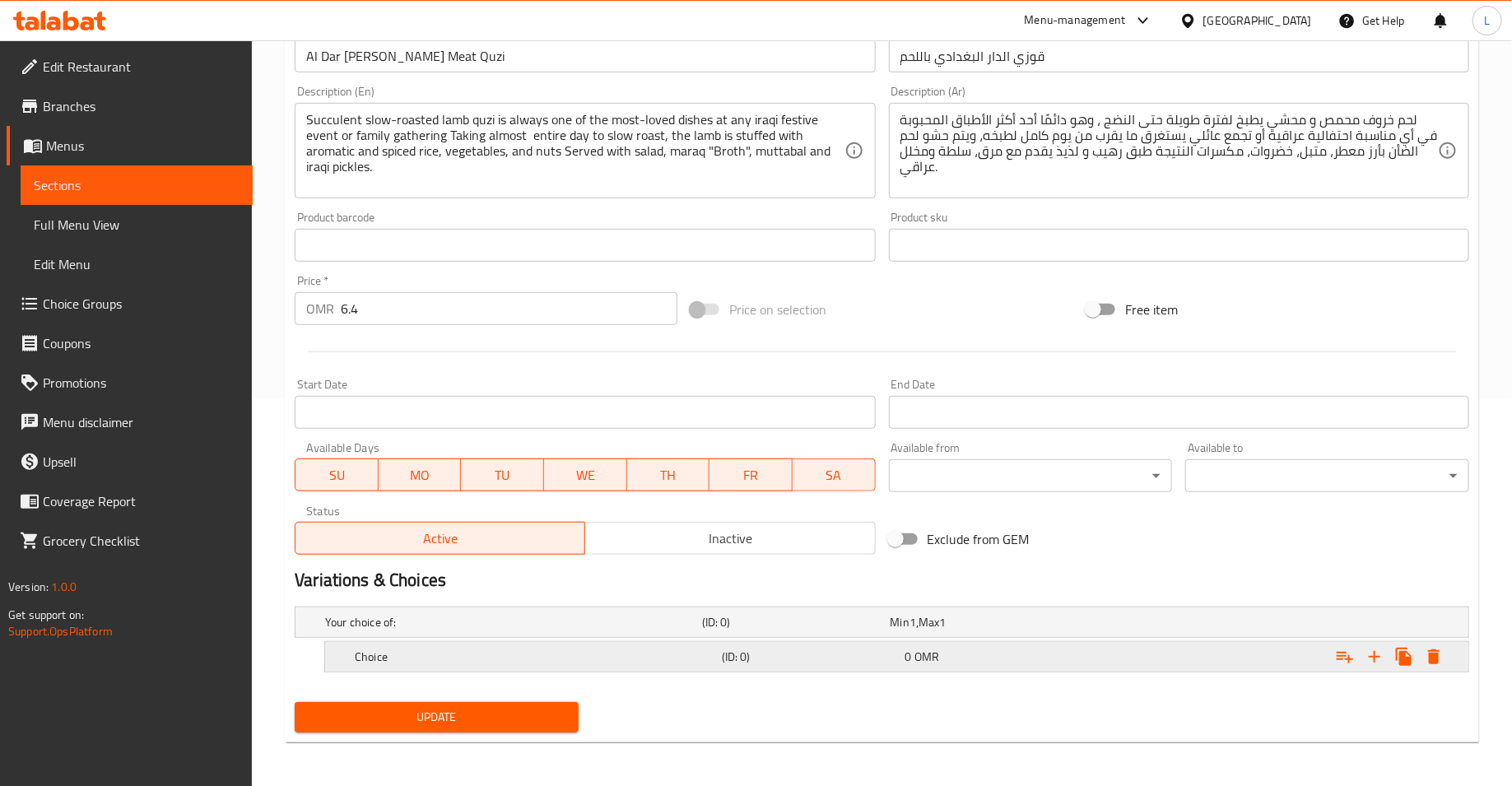
click at [805, 646] on div "(ID: 0)" at bounding box center [809, 656] width 183 height 23
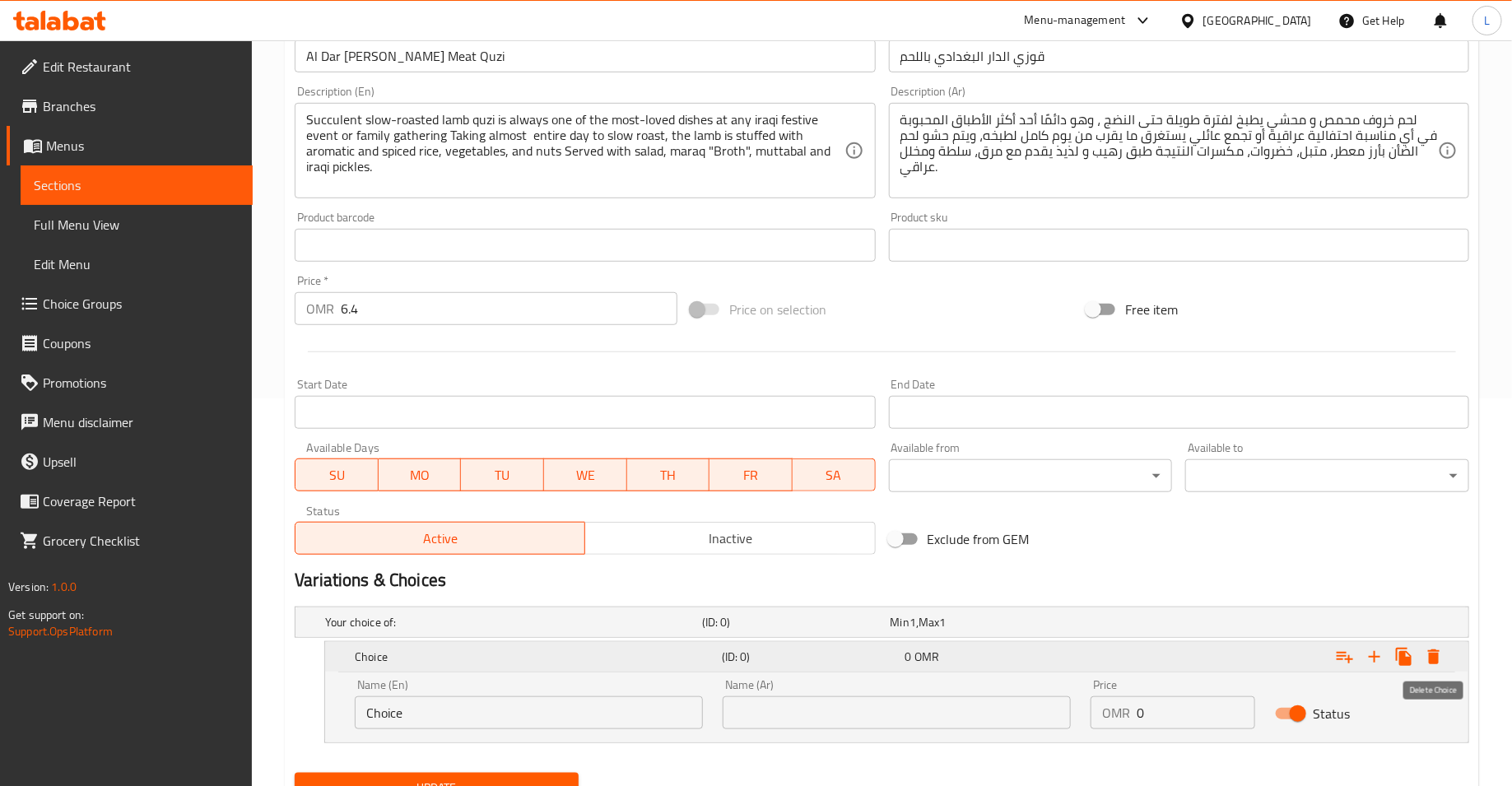
click at [1434, 655] on icon "Expand" at bounding box center [1434, 656] width 12 height 15
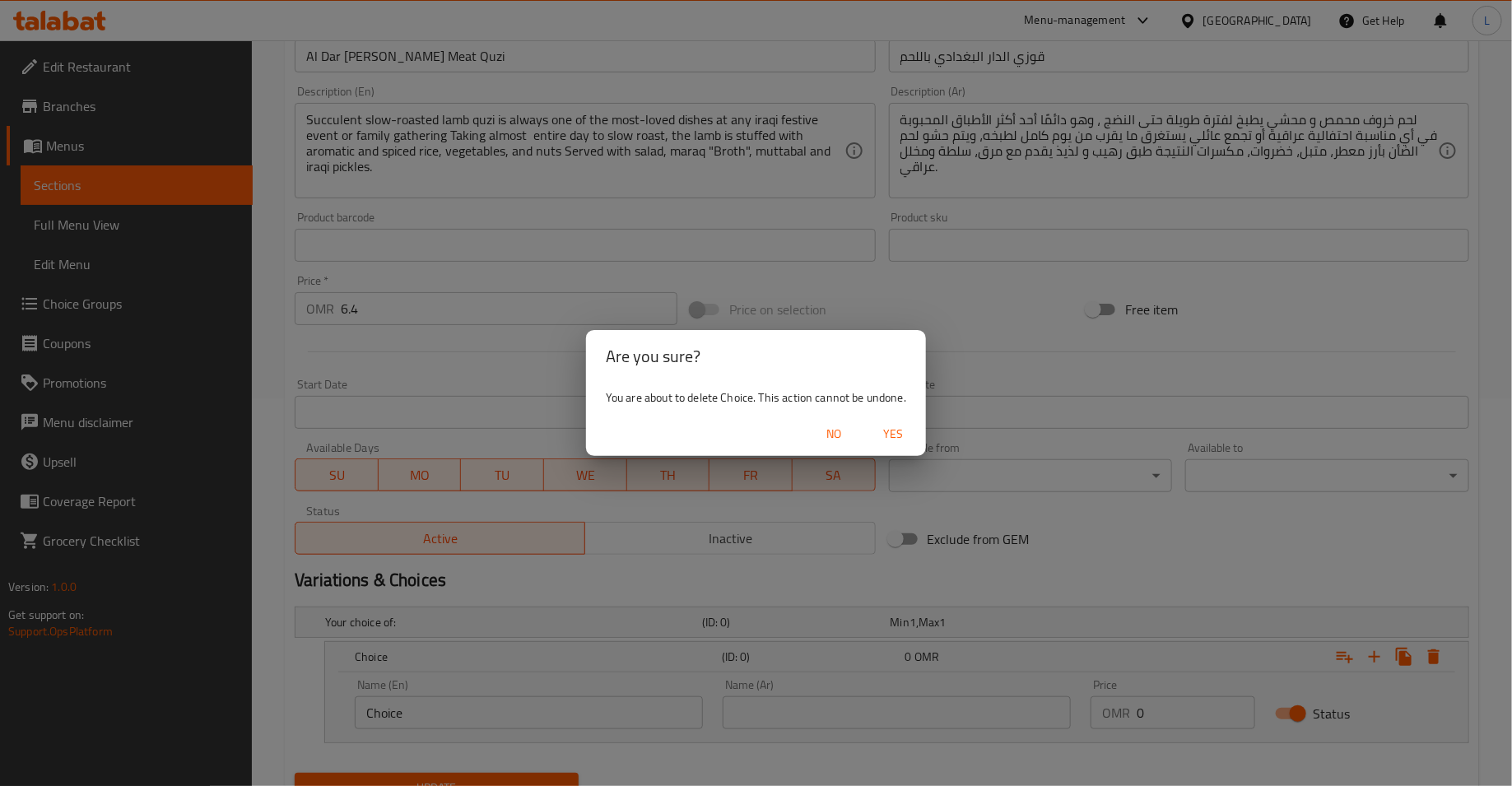
click at [896, 439] on span "Yes" at bounding box center [893, 434] width 39 height 21
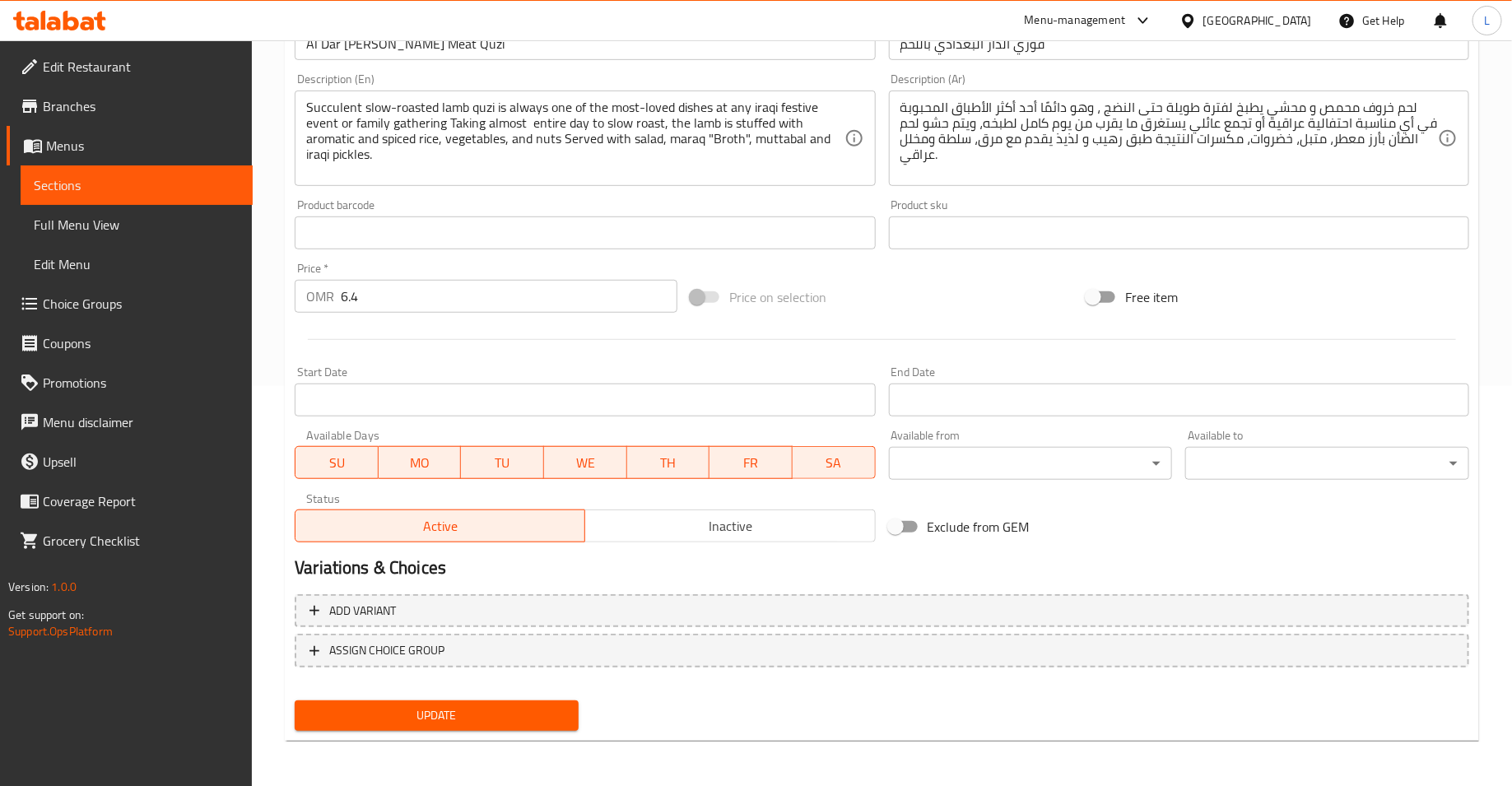
scroll to position [0, 0]
